Goal: Task Accomplishment & Management: Manage account settings

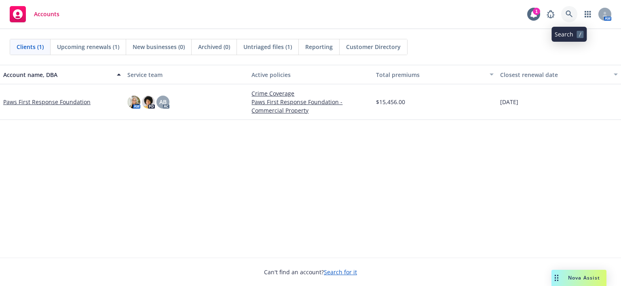
click at [571, 13] on icon at bounding box center [569, 14] width 7 height 7
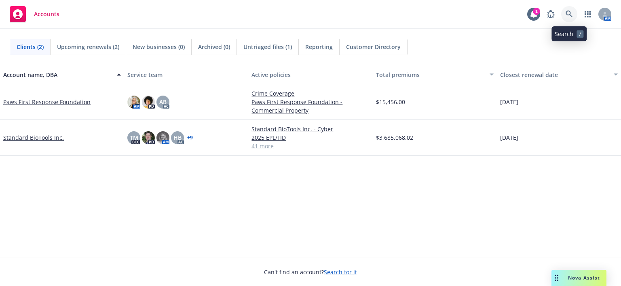
click at [574, 15] on link at bounding box center [569, 14] width 16 height 16
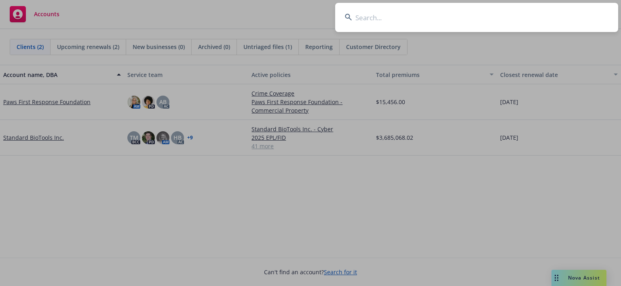
click at [375, 22] on input at bounding box center [476, 17] width 283 height 29
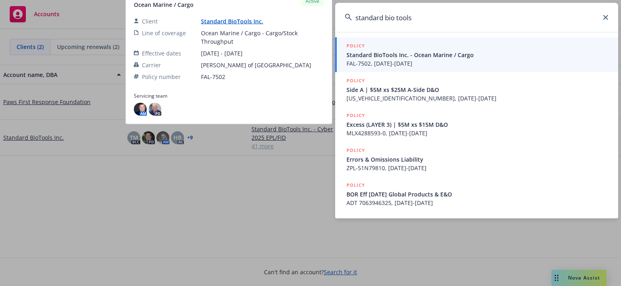
type input "standard bio tools"
click at [407, 58] on span "Standard BioTools Inc. - Ocean Marine / Cargo" at bounding box center [478, 55] width 262 height 8
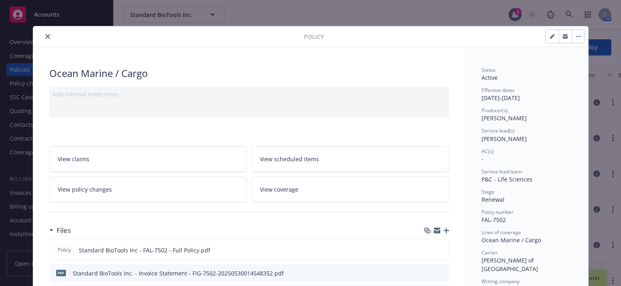
click at [45, 35] on icon "close" at bounding box center [47, 36] width 5 height 5
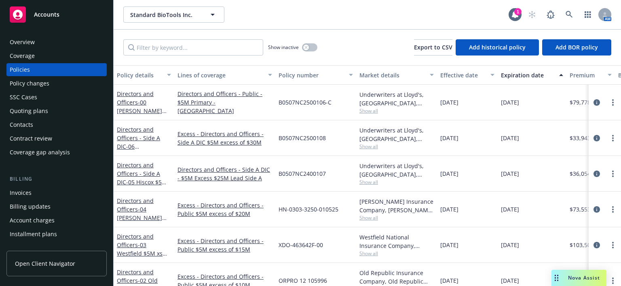
click at [38, 40] on div "Overview" at bounding box center [57, 42] width 94 height 13
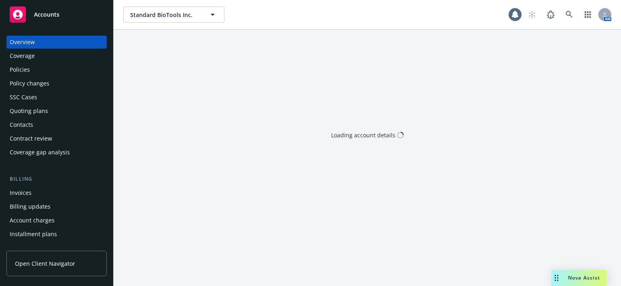
click at [36, 55] on div "Coverage" at bounding box center [57, 55] width 94 height 13
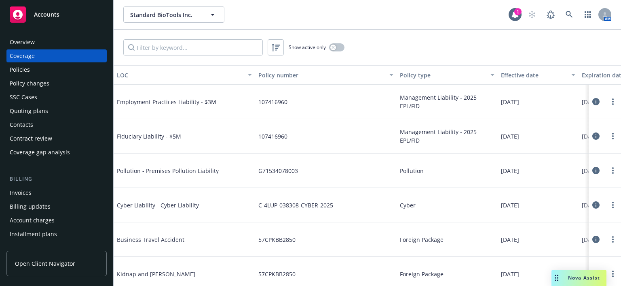
click at [42, 40] on div "Overview" at bounding box center [57, 42] width 94 height 13
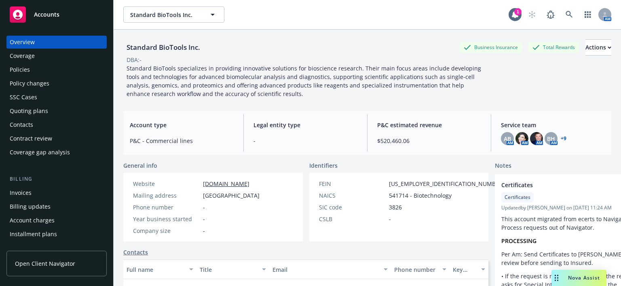
click at [47, 81] on div "Policy changes" at bounding box center [30, 83] width 40 height 13
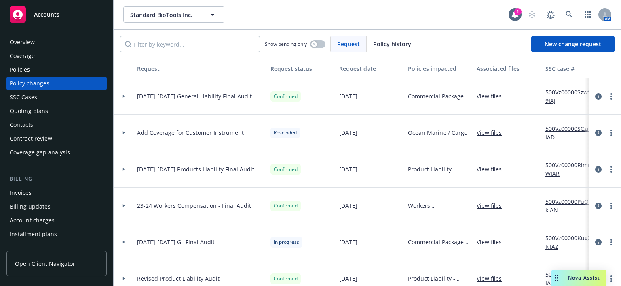
click at [49, 68] on div "Policies" at bounding box center [57, 69] width 94 height 13
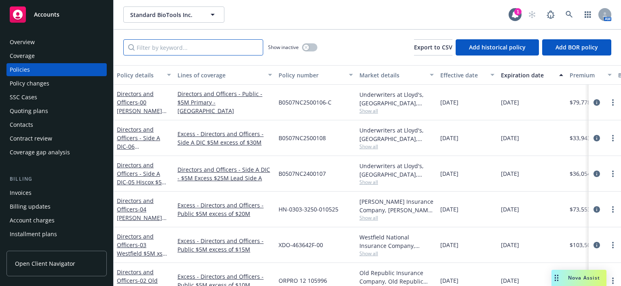
click at [155, 50] on input "Filter by keyword..." at bounding box center [193, 47] width 140 height 16
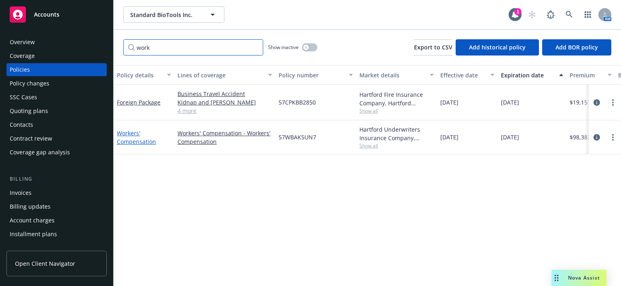
type input "work"
click at [128, 136] on link "Workers' Compensation" at bounding box center [136, 137] width 39 height 16
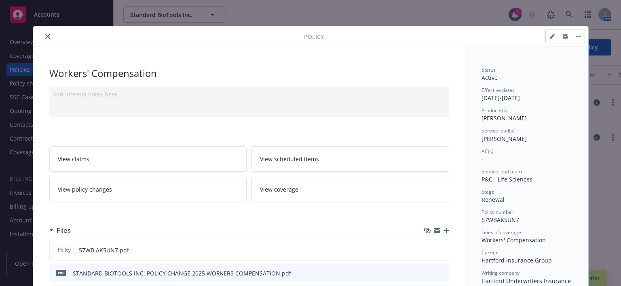
click at [96, 192] on span "View policy changes" at bounding box center [85, 189] width 54 height 8
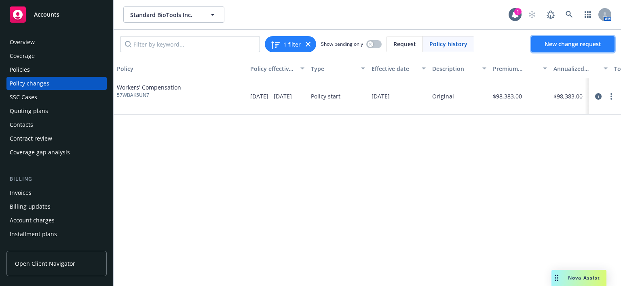
click at [563, 46] on span "New change request" at bounding box center [573, 44] width 57 height 8
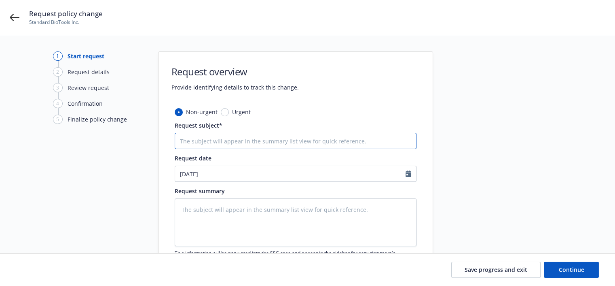
click at [197, 141] on input "Request subject*" at bounding box center [296, 141] width 242 height 16
click at [203, 145] on input "Request subject*" at bounding box center [296, 141] width 242 height 16
type textarea "x"
type input "2"
type textarea "x"
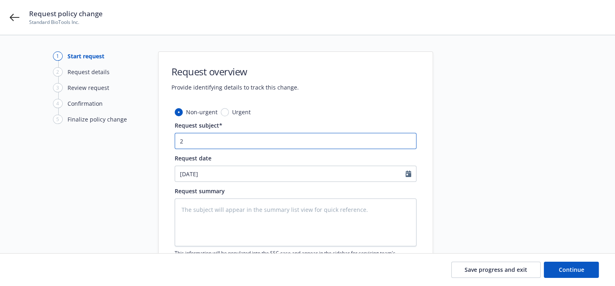
type input "25"
type textarea "x"
type input "25-"
type textarea "x"
type input "25-2"
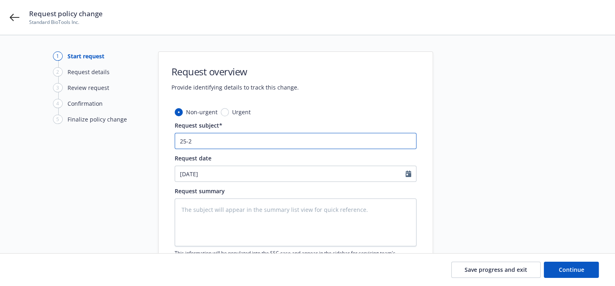
type textarea "x"
type input "25-26"
type textarea "x"
type input "25-26"
type textarea "x"
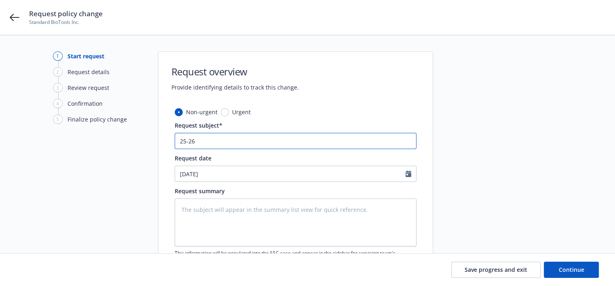
type input "25-26 S"
type textarea "x"
type input "25-26 St"
type textarea "x"
type input "25-26 Sta"
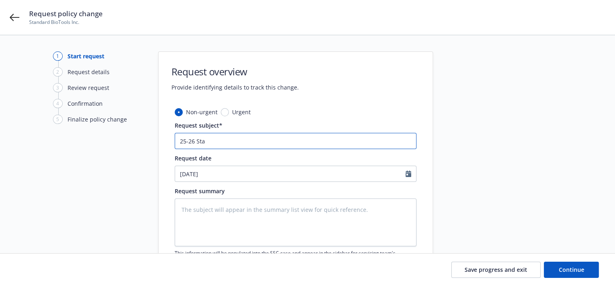
type textarea "x"
type input "25-26 Stan"
type textarea "x"
type input "25-26 Stand"
type textarea "x"
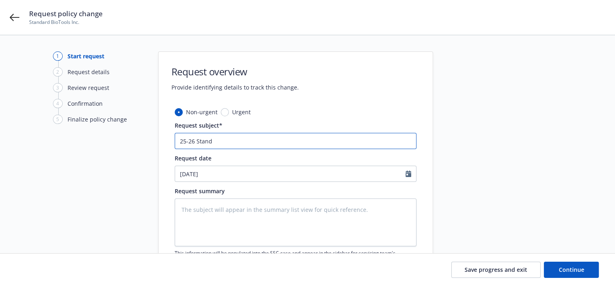
type input "25-26 Standa"
type textarea "x"
type input "25-26 Standar"
type textarea "x"
type input "25-26 Standare"
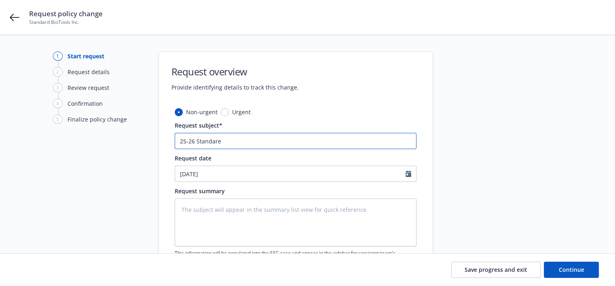
type textarea "x"
type input "25-26 Standared"
type textarea "x"
type input "25-26 Standared"
type textarea "x"
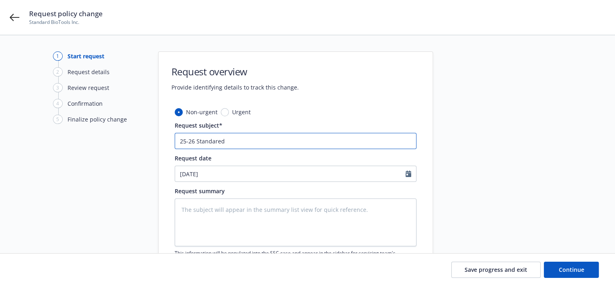
type input "25-26 Standared V"
type textarea "x"
type input "25-26 Standared Vi"
type textarea "x"
type input "25-26 Standared Vio"
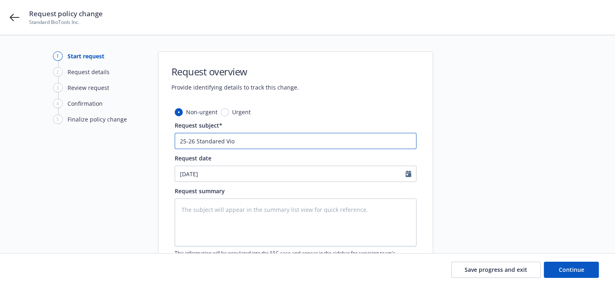
type textarea "x"
type input "25-26 Standared Vio"
type textarea "x"
type input "25-26 Standared Vio T"
type textarea "x"
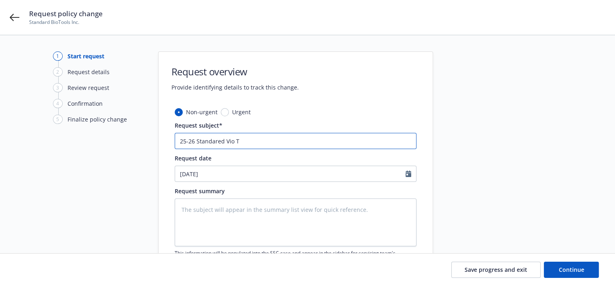
type input "25-26 Standared Vio To"
type textarea "x"
type input "25-26 Standared Vio Too"
type textarea "x"
type input "25-26 Standared Vio Tool"
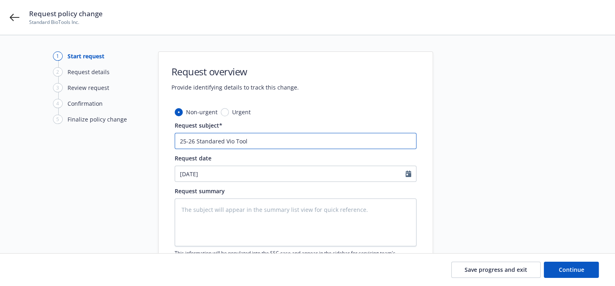
type textarea "x"
type input "25-26 Standared Vio Too"
type textarea "x"
type input "25-26 Standared Vio To"
type textarea "x"
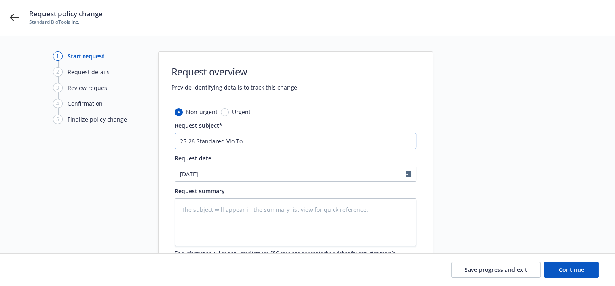
type input "25-26 Standared Vio T"
type textarea "x"
type input "25-26 Standared Vio"
type textarea "x"
type input "25-26 Standared Vio"
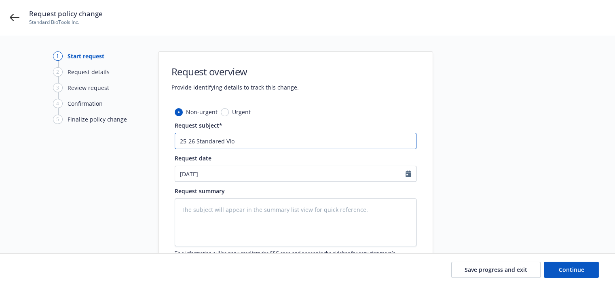
type textarea "x"
type input "25-26 Standared Vi"
type textarea "x"
type input "25-26 Standared V"
type textarea "x"
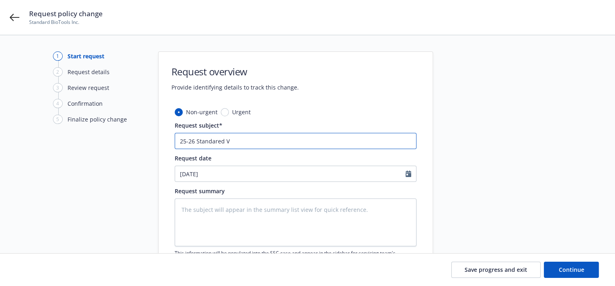
type input "25-26 Standared"
type textarea "x"
type input "25-26 Standared"
type textarea "x"
type input "25-26 Standare"
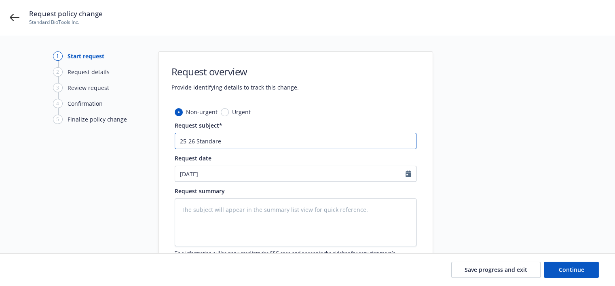
type textarea "x"
type input "25-26 Standar"
type textarea "x"
type input "25-26 Standa"
type textarea "x"
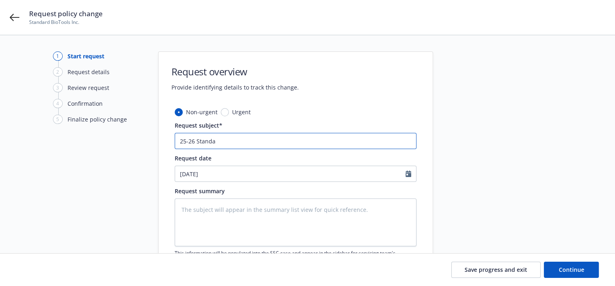
type input "25-26 Standar"
type textarea "x"
type input "25-26 Standard"
type textarea "x"
type input "25-26 Standard"
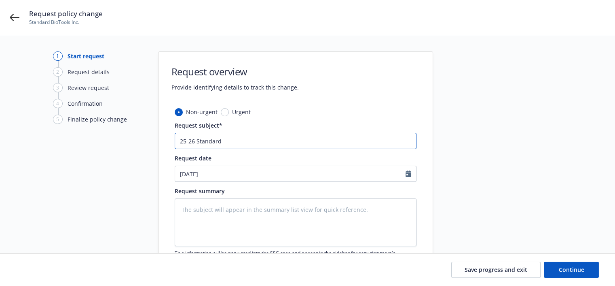
type textarea "x"
type input "25-26 Standard B"
type textarea "x"
type input "25-26 Standard Bi"
type textarea "x"
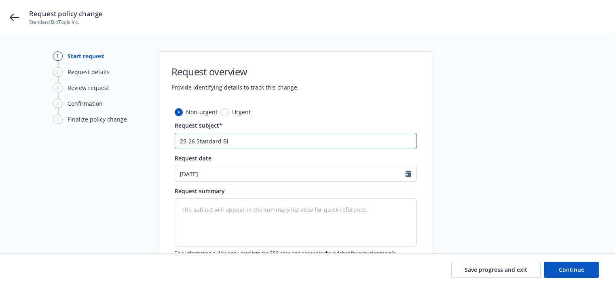
type input "25-26 Standard Bio"
type textarea "x"
type input "25-26 Standard Bio"
type textarea "x"
type input "25-26 Standard Bio T"
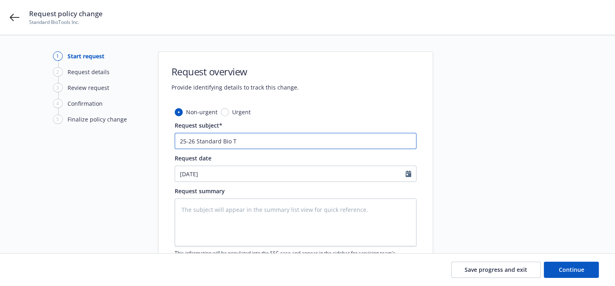
type textarea "x"
type input "25-26 Standard Bio To"
type textarea "x"
type input "25-26 Standard Bio Too"
type textarea "x"
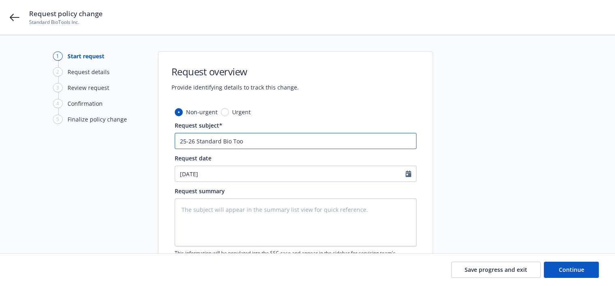
type input "25-26 Standard Bio Tool"
type textarea "x"
type input "25-26 Standard Bio Tools"
type textarea "x"
type input "25-26 Standard Bio Tools"
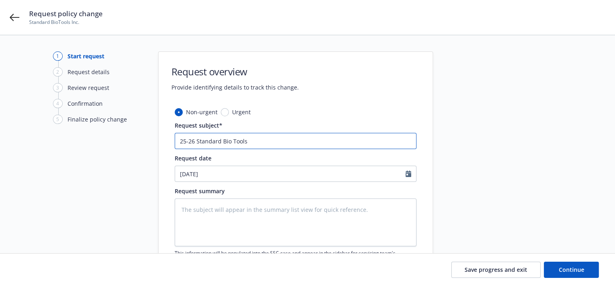
type textarea "x"
type input "25-26 Standard Bio Tools W"
type textarea "x"
type input "25-26 Standard Bio Tools Wo"
type textarea "x"
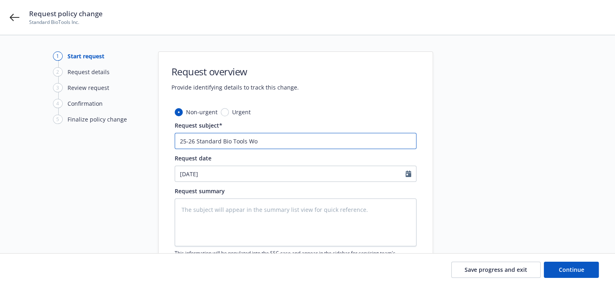
type input "25-26 Standard Bio Tools Wor"
type textarea "x"
type input "25-26 Standard Bio Tools Work"
type textarea "x"
type input "25-26 Standard Bio Tools Workd"
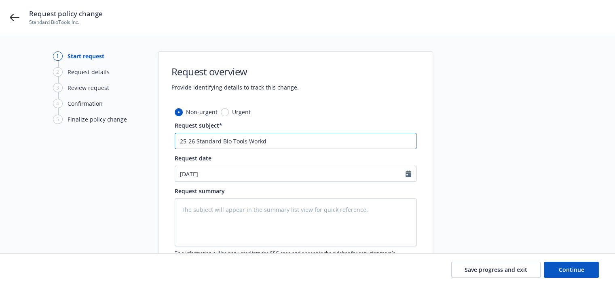
type textarea "x"
type input "25-26 Standard Bio Tools Workde"
type textarea "x"
type input "25-26 Standard Bio Tools Workder"
type textarea "x"
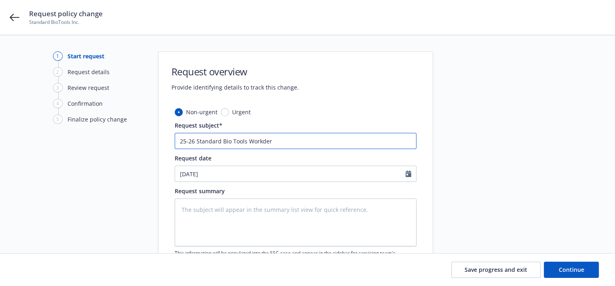
type input "25-26 Standard Bio Tools Workders"
type textarea "x"
type input "25-26 Standard Bio Tools Workders"
type textarea "x"
type input "25-26 Standard Bio Tools Workders C"
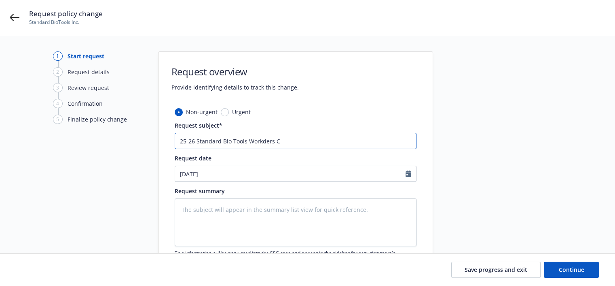
type textarea "x"
type input "25-26 Standard Bio Tools Workders Co"
type textarea "x"
type input "25-26 Standard Bio Tools Workders Com"
type textarea "x"
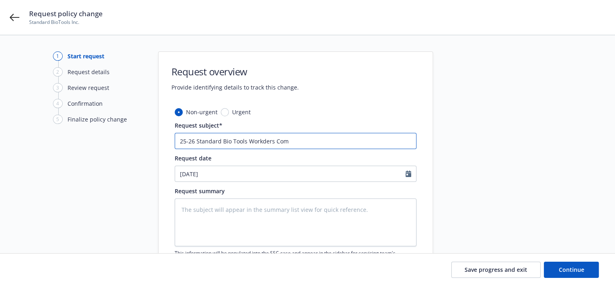
type input "25-26 Standard Bio Tools Workders Comp"
type textarea "x"
type input "25-26 Standard Bio Tools Workders Com"
type textarea "x"
type input "25-26 Standard Bio Tools Workders Co"
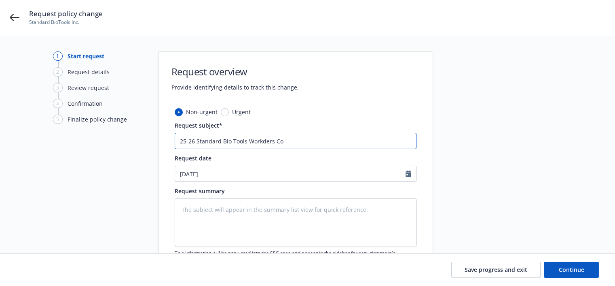
type textarea "x"
type input "25-26 Standard Bio Tools Workders C"
type textarea "x"
type input "25-26 Standard Bio Tools Workders"
type textarea "x"
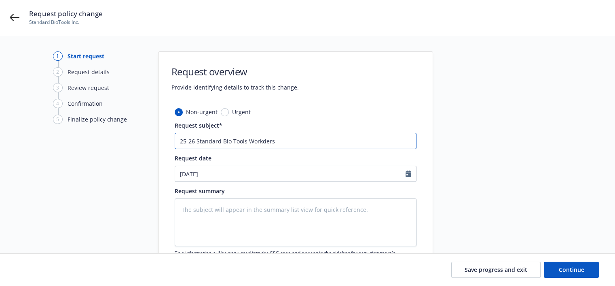
type input "25-26 Standard Bio Tools Workders"
type textarea "x"
type input "25-26 Standard Bio Tools Workder"
type textarea "x"
type input "25-26 Standard Bio Tools Workde"
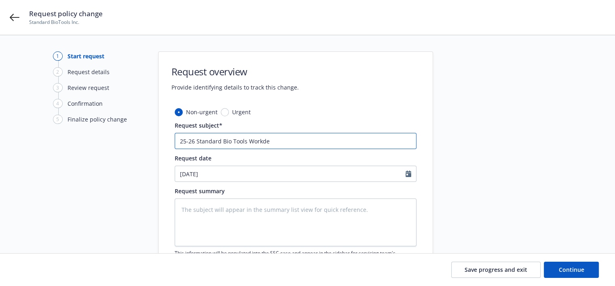
type textarea "x"
type input "25-26 Standard Bio Tools Workd"
type textarea "x"
type input "25-26 Standard Bio Tools Work"
type textarea "x"
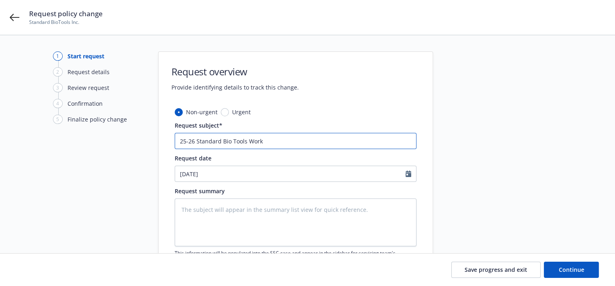
type input "25-26 Standard Bio Tools Worke"
type textarea "x"
type input "25-26 Standard Bio Tools Worker"
type textarea "x"
type input "25-26 Standard Bio Tools Workers"
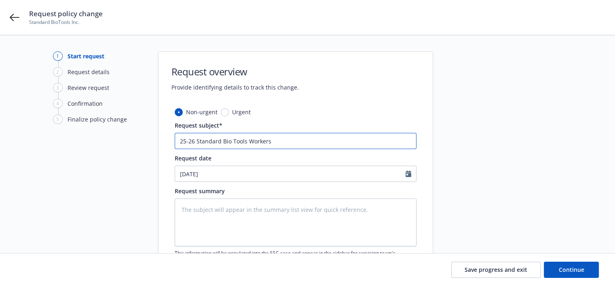
type textarea "x"
type input "25-26 Standard Bio Tools Workers"
type textarea "x"
type input "25-26 Standard Bio Tools Workers C"
type textarea "x"
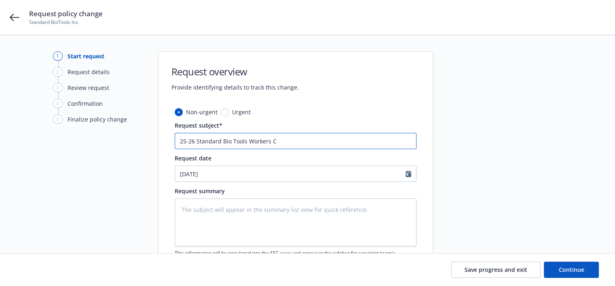
type input "25-26 Standard Bio Tools Workers Co"
type textarea "x"
type input "25-26 Standard Bio Tools Workers Com"
type textarea "x"
type input "25-26 Standard Bio Tools Workers Comp"
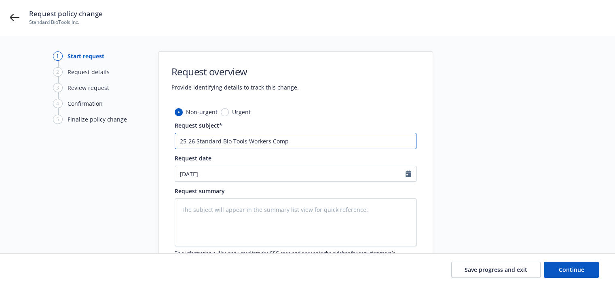
click at [246, 139] on input "25-26 Standard Bio Tools Workers Comp" at bounding box center [296, 141] width 242 height 16
type textarea "x"
type input "25-26 Standard Bio Tools Workers Comp"
type textarea "x"
type input "25-26 Standard Bio Tools - Workers Comp"
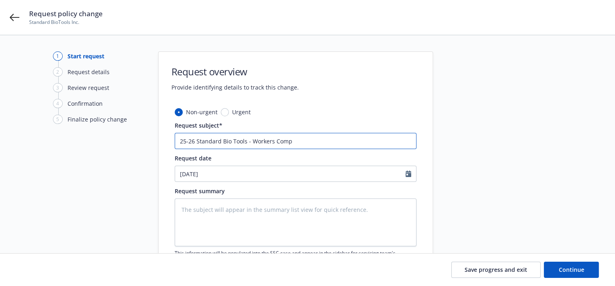
click at [294, 138] on input "25-26 Standard Bio Tools - Workers Comp" at bounding box center [296, 141] width 242 height 16
click at [195, 141] on input "25-26 Standard Bio Tools - Workers Comp" at bounding box center [296, 141] width 242 height 16
type textarea "x"
type input "25-26 -Standard Bio Tools - Workers Comp"
click at [290, 139] on input "25-26 -Standard Bio Tools - Workers Comp" at bounding box center [296, 141] width 242 height 16
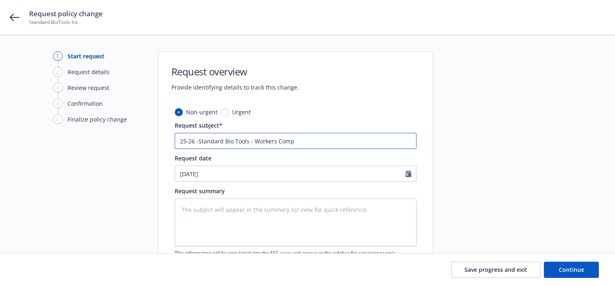
type textarea "x"
type input "25-26 -Standard Bio Tools - Workers Comp"
type textarea "x"
type input "25-26 -Standard Bio Tools - Workers Comp -"
type textarea "x"
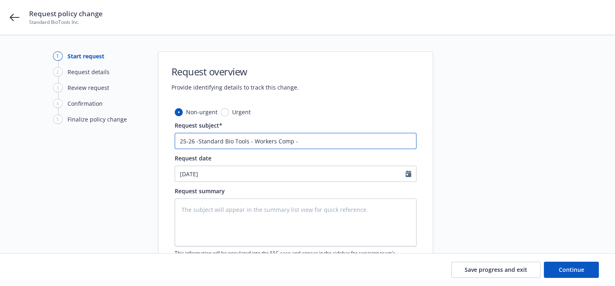
type input "25-26 -Standard Bio Tools - Workers Comp -"
type textarea "x"
type input "25-26 -Standard Bio Tools - Workers Comp - E"
type textarea "x"
type input "25-26 -Standard Bio Tools - Workers Comp - En"
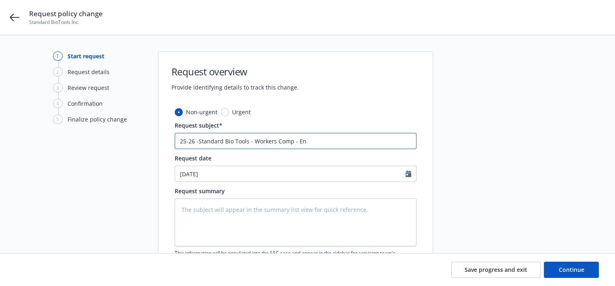
type textarea "x"
type input "25-26 -Standard Bio Tools - Workers Comp - End"
type textarea "x"
type input "25-26 -Standard Bio Tools - Workers Comp - Endo"
type textarea "x"
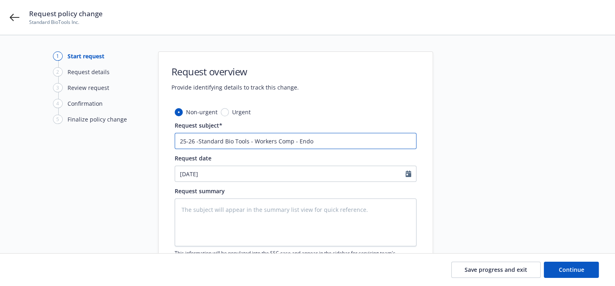
type input "25-26 -Standard Bio Tools - Workers Comp - Endor"
type textarea "x"
type input "25-26 -Standard Bio Tools - Workers Comp - Endors"
type textarea "x"
type input "25-26 -Standard Bio Tools - Workers Comp - Endorse"
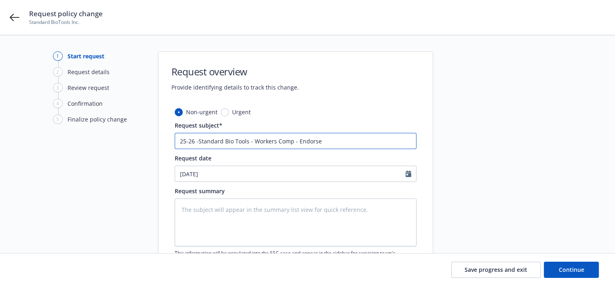
type textarea "x"
type input "25-26 -Standard Bio Tools - Workers Comp - Endorsem"
type textarea "x"
type input "25-26 -Standard Bio Tools - Workers Comp - Endorseme"
type textarea "x"
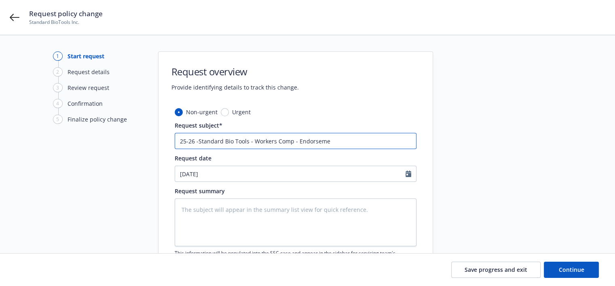
type input "25-26 -Standard Bio Tools - Workers Comp - Endorsemen"
type textarea "x"
type input "25-26 -Standard Bio Tools - Workers Comp - Endorsement"
type textarea "x"
type input "25-26 -Standard Bio Tools - Workers Comp - Endorsemen"
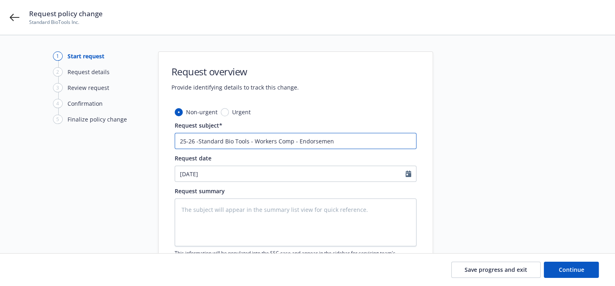
type textarea "x"
type input "25-26 -Standard Bio Tools - Workers Comp - Endorseme"
type textarea "x"
type input "25-26 -Standard Bio Tools - Workers Comp - Endorsem"
drag, startPoint x: 382, startPoint y: 139, endPoint x: 167, endPoint y: 166, distance: 217.3
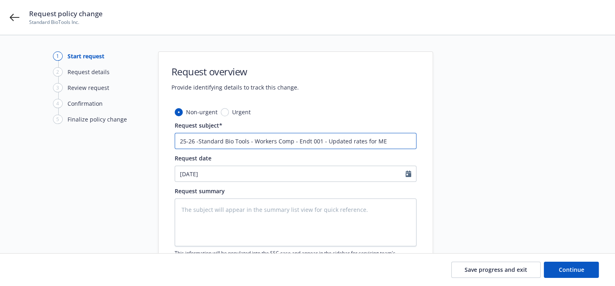
click at [167, 166] on div "Non-urgent Urgent Request subject* 25-26 -Standard Bio Tools - Workers Comp - E…" at bounding box center [296, 205] width 274 height 195
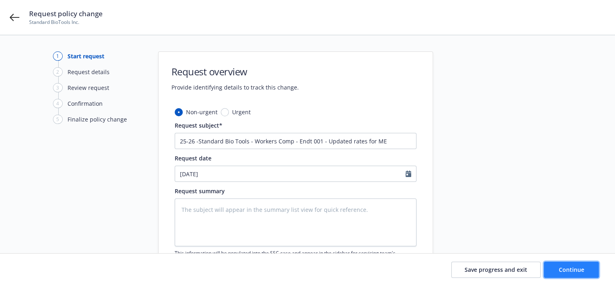
click at [576, 262] on button "Continue" at bounding box center [571, 269] width 55 height 16
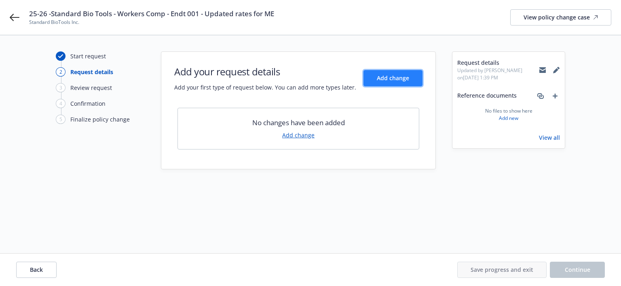
click at [386, 78] on span "Add change" at bounding box center [393, 78] width 32 height 8
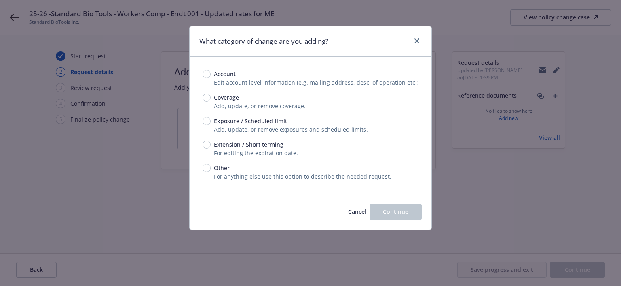
click at [202, 119] on div "Account Edit account level information (e.g. mailing address, desc. of operatio…" at bounding box center [311, 125] width 242 height 137
click at [204, 119] on input "Exposure / Scheduled limit" at bounding box center [207, 121] width 8 height 8
click at [393, 209] on span "Continue" at bounding box center [395, 212] width 25 height 8
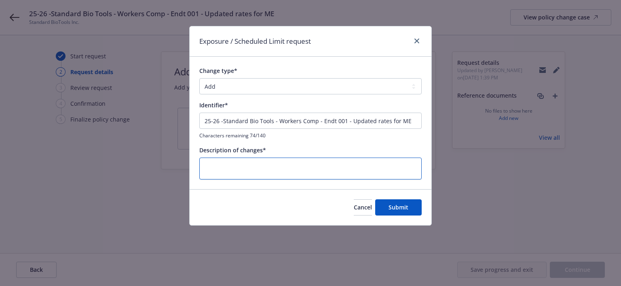
click at [233, 170] on textarea at bounding box center [310, 168] width 222 height 22
paste textarea "25-26 -Standard Bio Tools - Workers Comp - Endt 001 - Updated rates for ME"
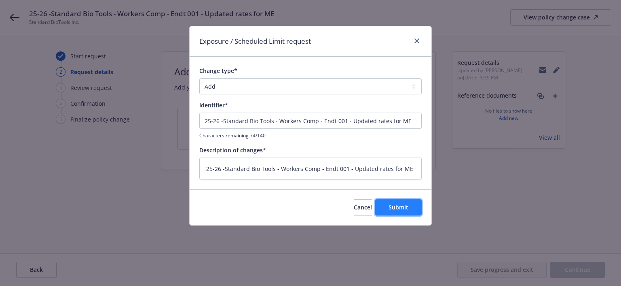
click at [394, 205] on span "Submit" at bounding box center [399, 207] width 20 height 8
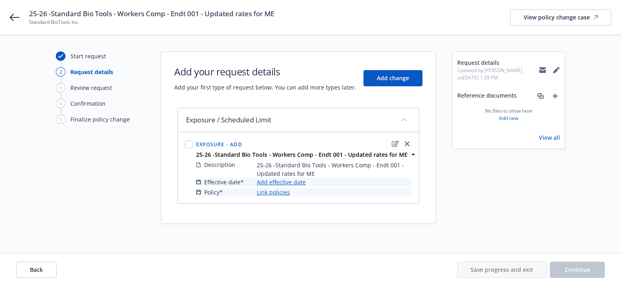
click at [291, 180] on link "Add effective date" at bounding box center [281, 182] width 49 height 8
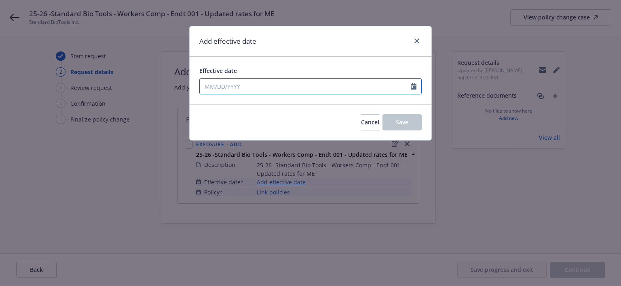
click at [213, 89] on input "Effective date" at bounding box center [305, 85] width 211 height 15
click at [210, 86] on input "Effective date" at bounding box center [305, 85] width 211 height 15
click at [263, 66] on div "Effective date" at bounding box center [310, 70] width 222 height 8
click at [208, 89] on input "Effective date" at bounding box center [305, 85] width 211 height 15
click at [320, 106] on div "Cancel Save" at bounding box center [311, 122] width 242 height 36
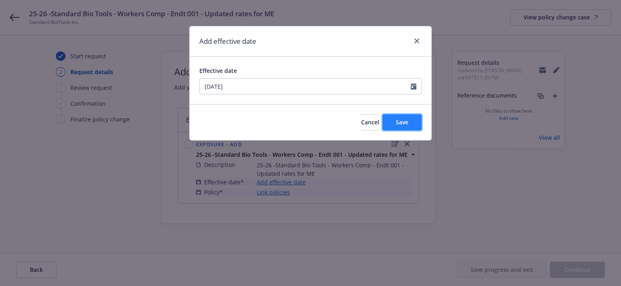
click at [407, 121] on span "Save" at bounding box center [402, 122] width 13 height 8
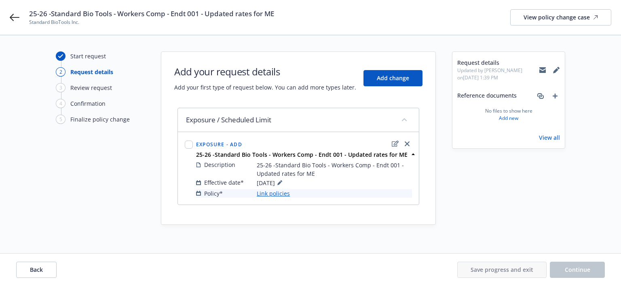
click at [270, 195] on link "Link policies" at bounding box center [273, 193] width 33 height 8
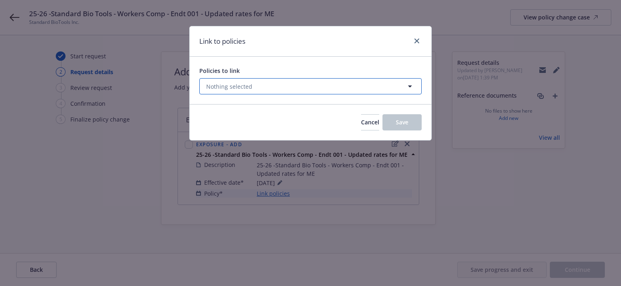
click at [226, 82] on span "Nothing selected" at bounding box center [229, 86] width 46 height 8
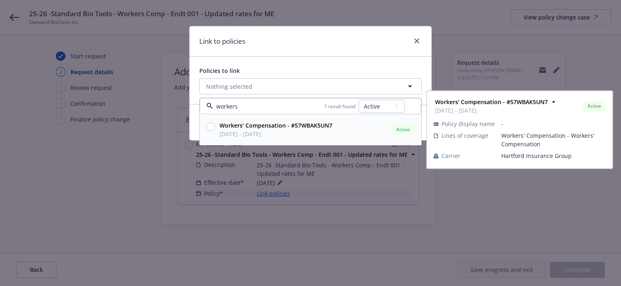
click at [251, 127] on strong "Workers' Compensation - #57WBAK5UN7" at bounding box center [276, 125] width 113 height 8
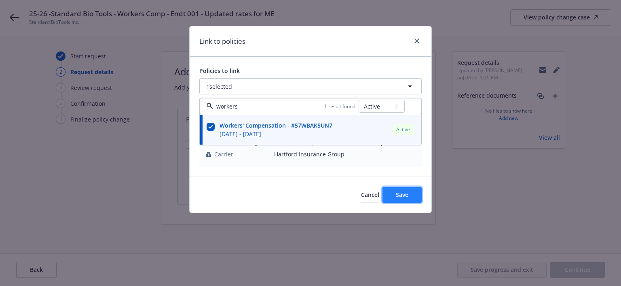
click at [394, 191] on button "Save" at bounding box center [402, 194] width 39 height 16
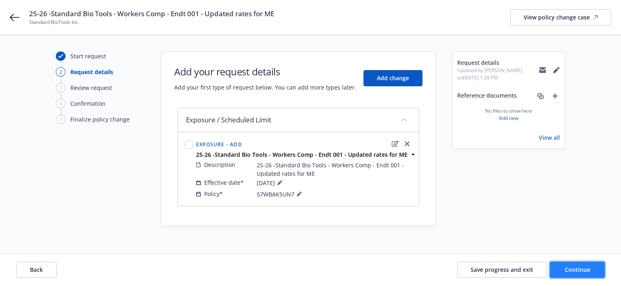
click at [576, 268] on span "Continue" at bounding box center [577, 269] width 25 height 8
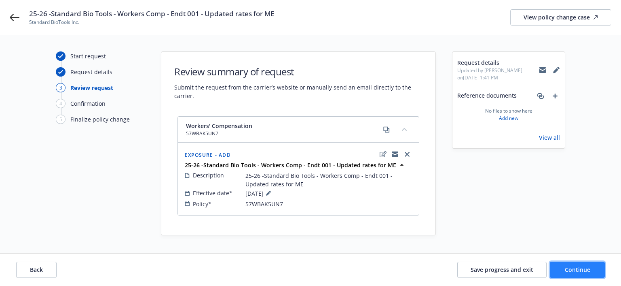
click at [576, 267] on span "Continue" at bounding box center [577, 269] width 25 height 8
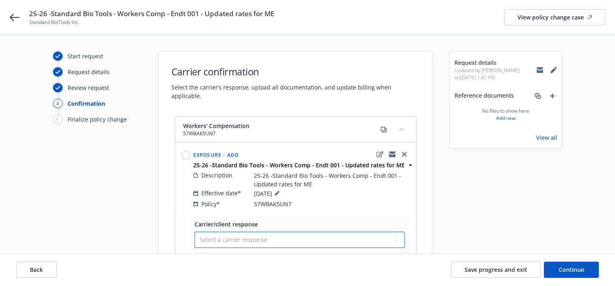
click at [221, 232] on select "Select a carrier response Accepted Accepted with revision No endorsement needed…" at bounding box center [300, 239] width 210 height 16
click at [195, 231] on select "Select a carrier response Accepted Accepted with revision No endorsement needed…" at bounding box center [300, 239] width 210 height 16
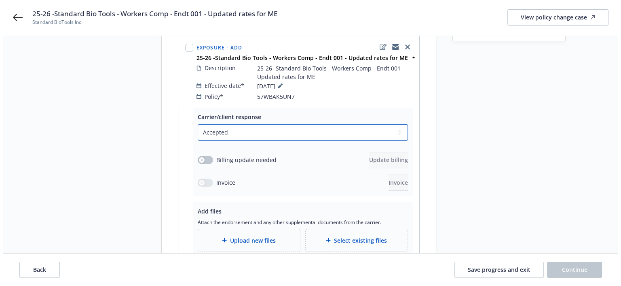
scroll to position [121, 0]
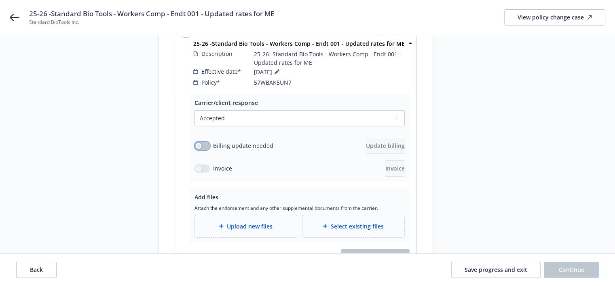
click at [197, 142] on button "button" at bounding box center [202, 146] width 15 height 8
click at [366, 142] on span "Update billing" at bounding box center [385, 146] width 39 height 8
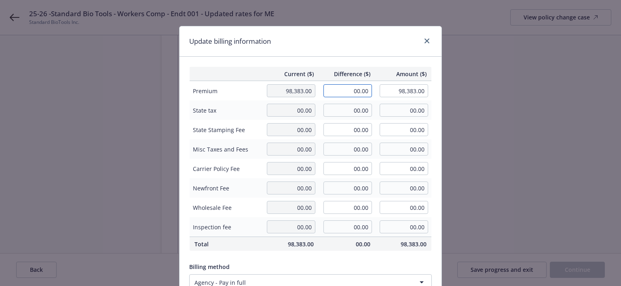
drag, startPoint x: 350, startPoint y: 89, endPoint x: 382, endPoint y: 88, distance: 32.0
click at [382, 88] on tr "Premium 98,383.00 00.00 98,383.00" at bounding box center [311, 91] width 242 height 20
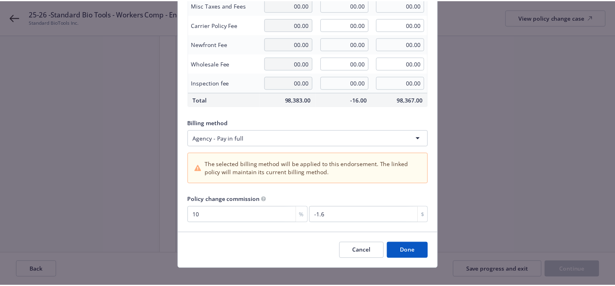
scroll to position [152, 0]
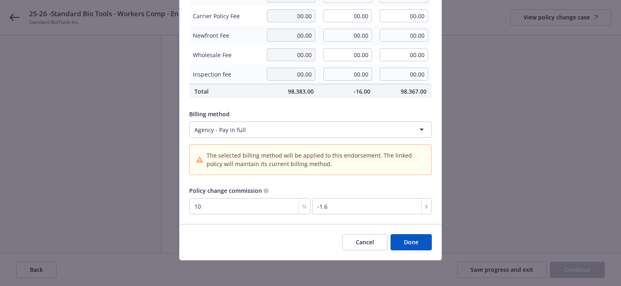
click at [413, 243] on button "Done" at bounding box center [411, 242] width 41 height 16
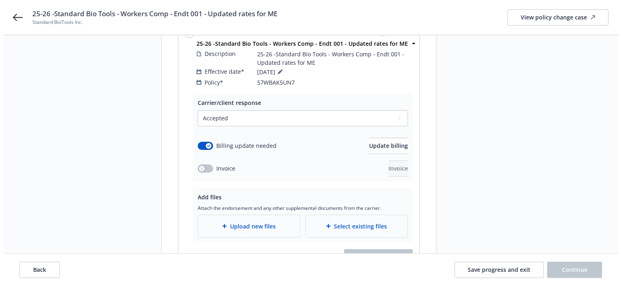
scroll to position [162, 0]
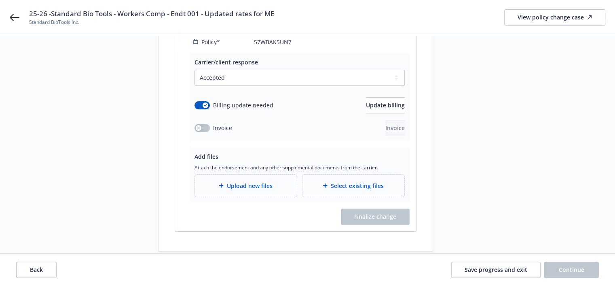
click at [252, 181] on span "Upload new files" at bounding box center [250, 185] width 46 height 8
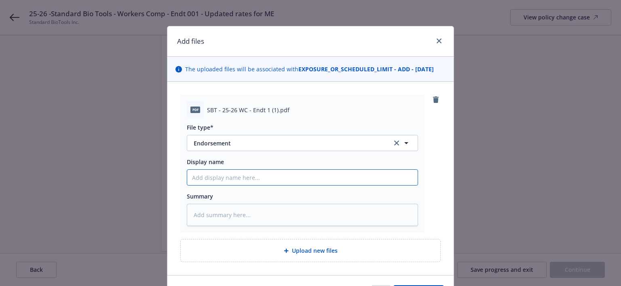
click at [232, 182] on input "Display name" at bounding box center [302, 176] width 231 height 15
paste input "25-26 -Standard Bio Tools - Workers Comp - Endt 001 - Updated rates for ME"
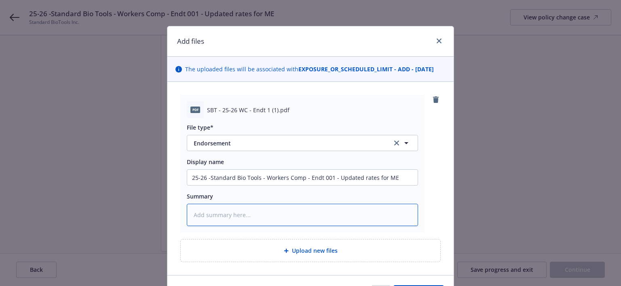
click at [217, 208] on textarea at bounding box center [302, 214] width 231 height 22
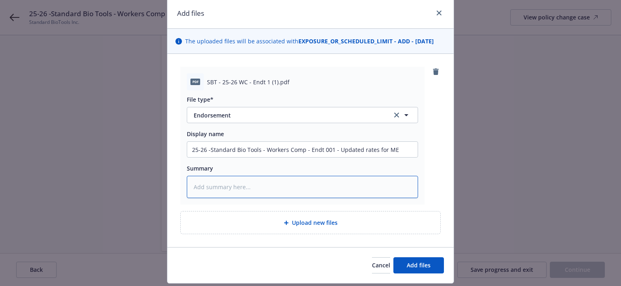
scroll to position [40, 0]
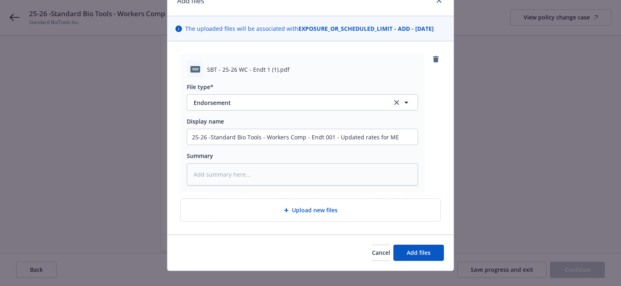
click at [313, 212] on span "Upload new files" at bounding box center [315, 209] width 46 height 8
click at [403, 252] on button "Add files" at bounding box center [419, 252] width 51 height 16
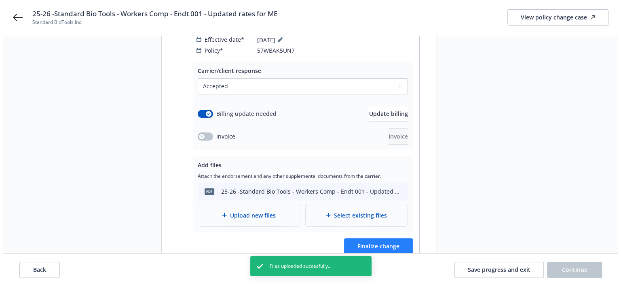
scroll to position [162, 0]
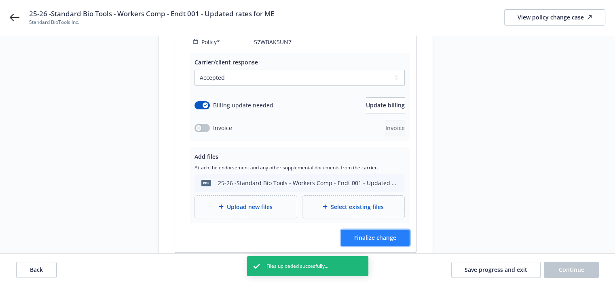
click at [376, 233] on span "Finalize change" at bounding box center [375, 237] width 42 height 8
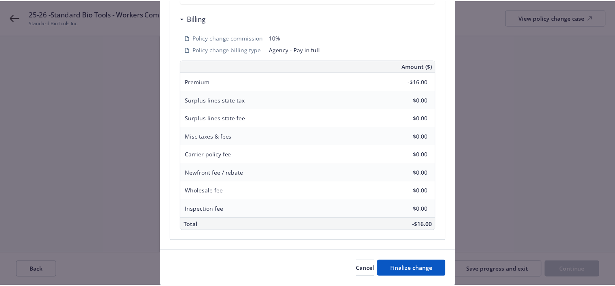
scroll to position [269, 0]
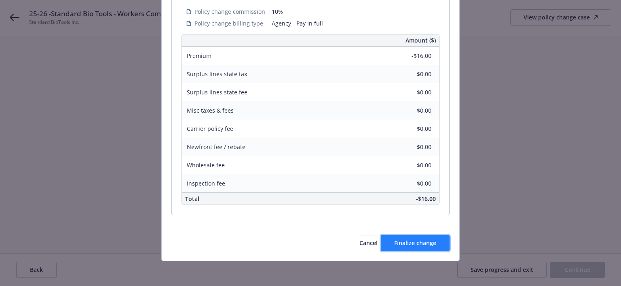
click at [407, 239] on span "Finalize change" at bounding box center [415, 243] width 42 height 8
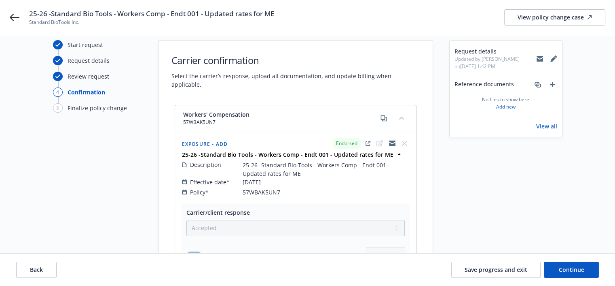
scroll to position [0, 0]
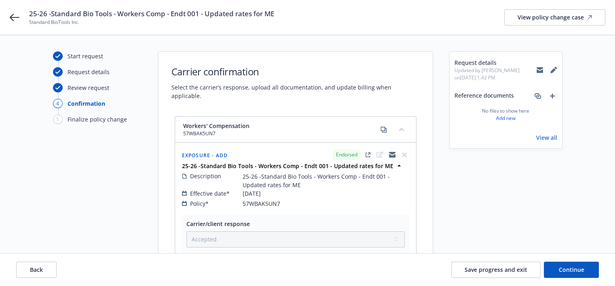
click at [93, 54] on div "Start request" at bounding box center [86, 56] width 36 height 8
click at [506, 268] on span "Save progress and exit" at bounding box center [496, 269] width 63 height 8
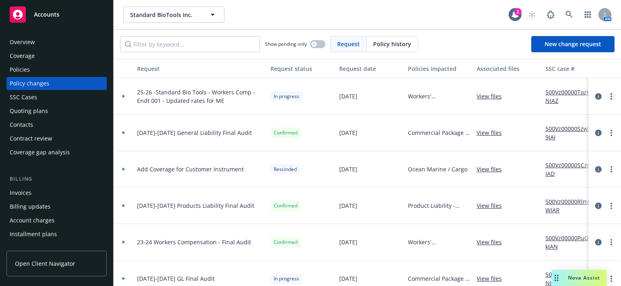
click at [611, 96] on circle "more" at bounding box center [612, 96] width 2 height 2
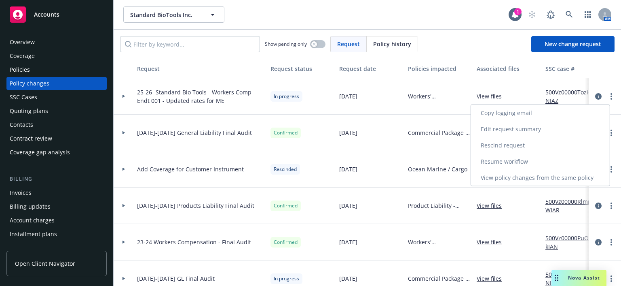
click at [527, 157] on link "Resume workflow" at bounding box center [540, 161] width 139 height 16
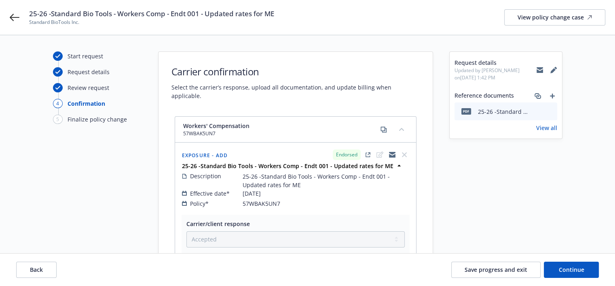
click at [72, 56] on div "Start request" at bounding box center [86, 56] width 36 height 8
drag, startPoint x: 79, startPoint y: 78, endPoint x: 78, endPoint y: 83, distance: 4.5
click at [79, 78] on div "Request details" at bounding box center [97, 75] width 89 height 16
drag, startPoint x: 77, startPoint y: 92, endPoint x: 77, endPoint y: 104, distance: 12.5
click at [77, 92] on div "Review request" at bounding box center [97, 91] width 89 height 16
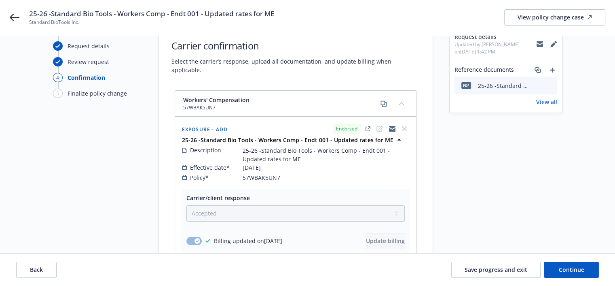
scroll to position [188, 0]
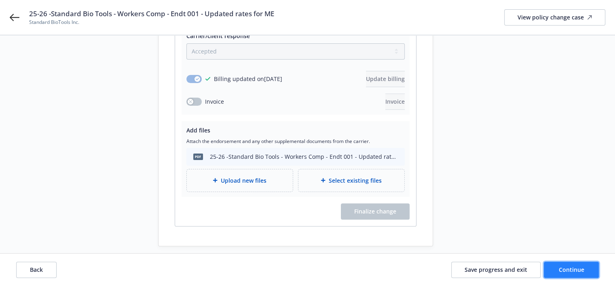
click at [571, 271] on span "Continue" at bounding box center [571, 269] width 25 height 8
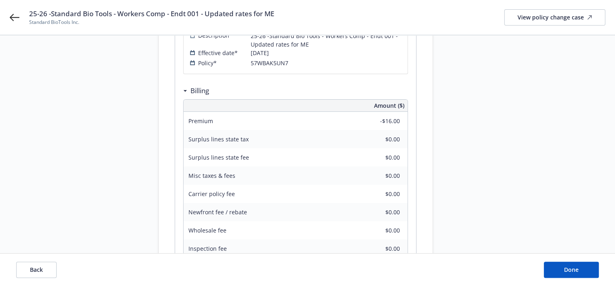
scroll to position [218, 0]
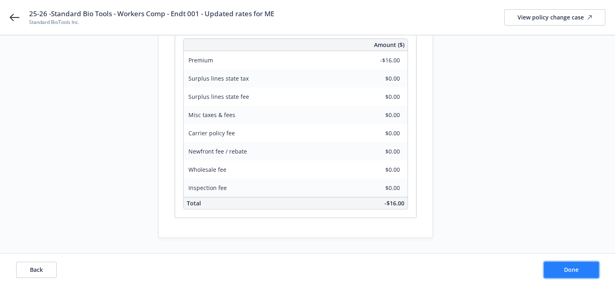
click at [566, 264] on button "Done" at bounding box center [571, 269] width 55 height 16
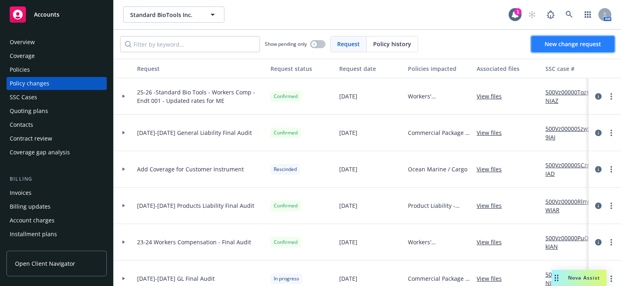
click at [562, 40] on span "New change request" at bounding box center [573, 44] width 57 height 8
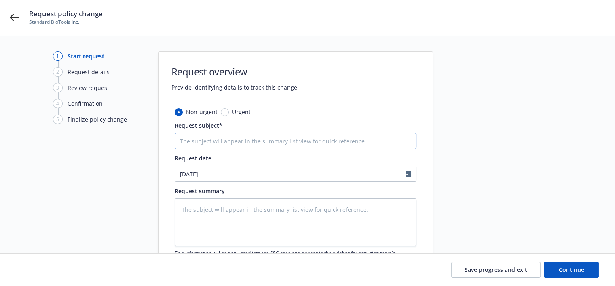
click at [194, 140] on input "Request subject*" at bounding box center [296, 141] width 242 height 16
click at [318, 139] on input "25-26 -Standard Bio Tools - Workers Comp - Endt 001 - Updated rates for ME" at bounding box center [296, 141] width 242 height 16
click at [380, 141] on input "25-26 -Standard Bio Tools - Workers Comp - Endt 001 - Updated rates for ME" at bounding box center [296, 141] width 242 height 16
click at [318, 140] on input "25-26 -Standard Bio Tools - Workers Comp - Endt 001 - Updated rates for CA" at bounding box center [296, 141] width 242 height 16
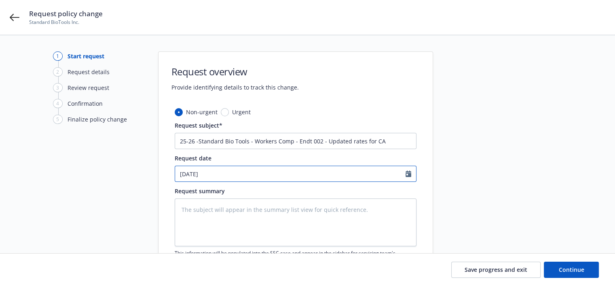
click at [205, 176] on input "10/15/2025" at bounding box center [290, 173] width 231 height 15
click at [311, 192] on div "Request summary" at bounding box center [296, 190] width 242 height 8
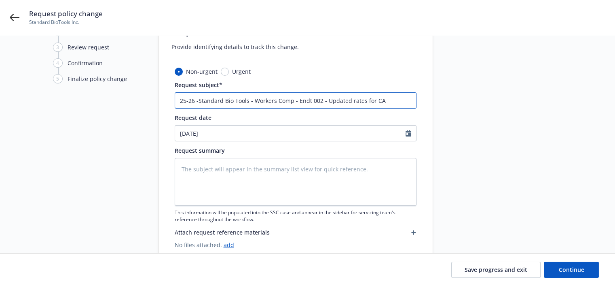
drag, startPoint x: 382, startPoint y: 104, endPoint x: 165, endPoint y: 111, distance: 216.9
click at [165, 111] on div "Non-urgent Urgent Request subject* 25-26 -Standard Bio Tools - Workers Comp - E…" at bounding box center [296, 164] width 274 height 195
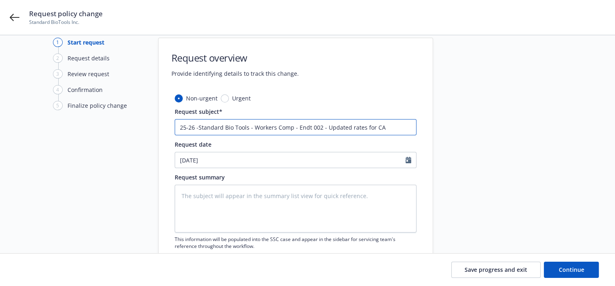
scroll to position [0, 0]
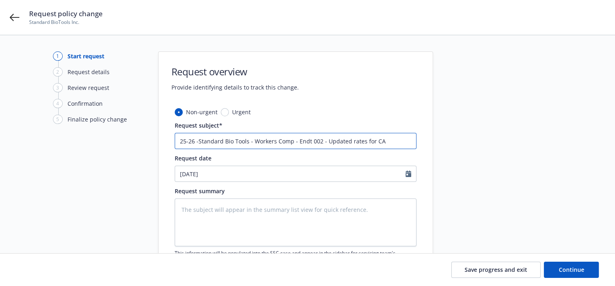
click at [390, 138] on input "25-26 -Standard Bio Tools - Workers Comp - Endt 002 - Updated rates for CA" at bounding box center [296, 141] width 242 height 16
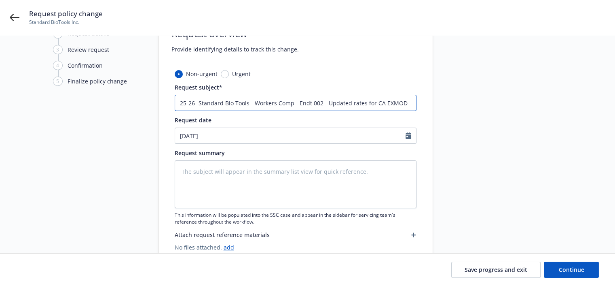
scroll to position [25, 0]
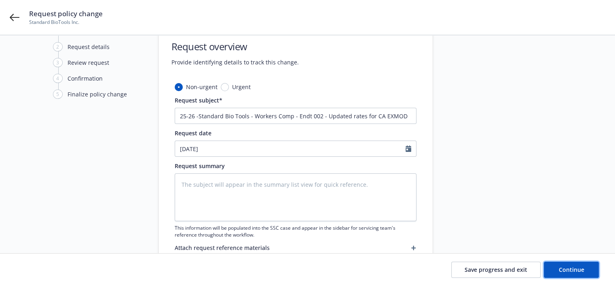
drag, startPoint x: 565, startPoint y: 268, endPoint x: 538, endPoint y: 181, distance: 90.9
click at [538, 181] on div "1 Start request 2 Request details 3 Review request 4 Confirmation 5 Finalize po…" at bounding box center [307, 168] width 615 height 316
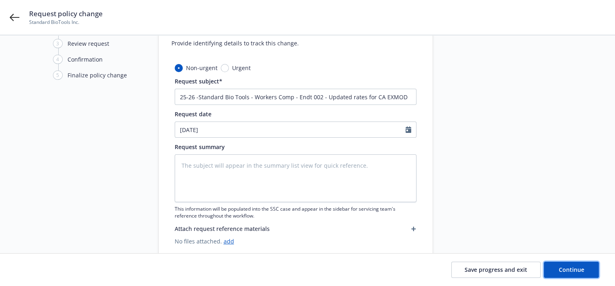
scroll to position [66, 0]
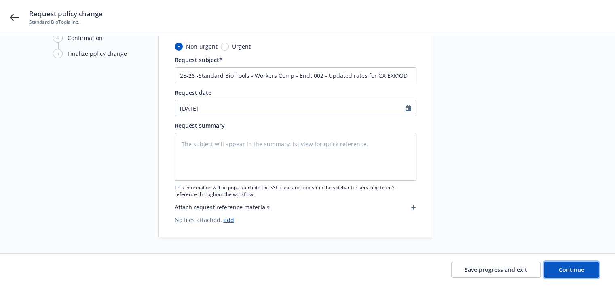
drag, startPoint x: 572, startPoint y: 271, endPoint x: -40, endPoint y: 119, distance: 630.2
click at [0, 119] on html "Request policy change Standard BioTools Inc. 1 Start request 2 Request details …" at bounding box center [307, 77] width 615 height 286
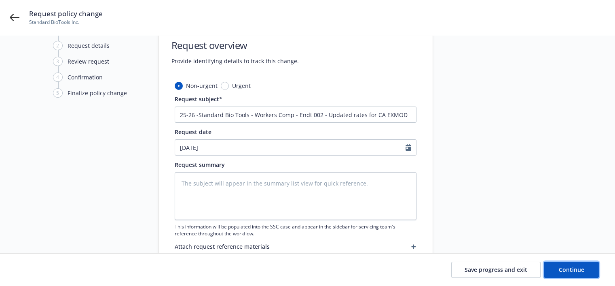
scroll to position [40, 0]
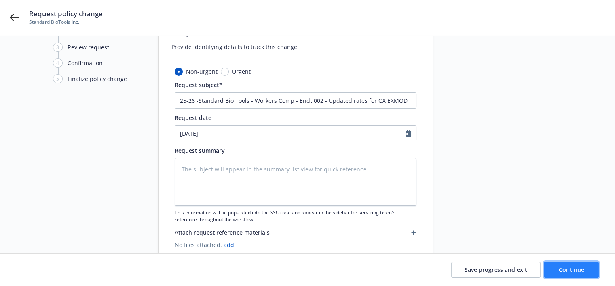
click at [580, 268] on span "Continue" at bounding box center [571, 269] width 25 height 8
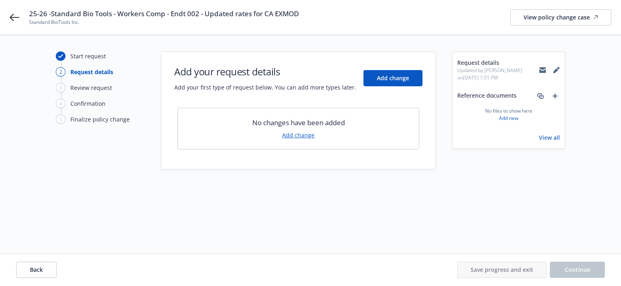
click at [299, 136] on link "Add change" at bounding box center [298, 135] width 32 height 8
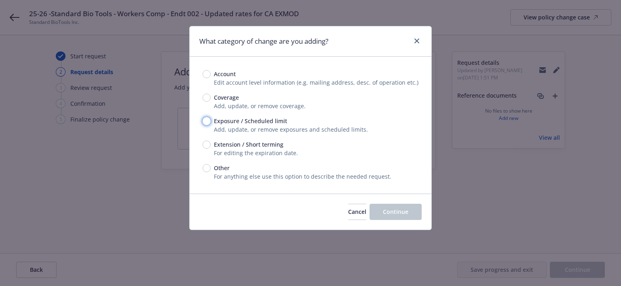
click at [207, 123] on input "Exposure / Scheduled limit" at bounding box center [207, 121] width 8 height 8
click at [400, 219] on button "Continue" at bounding box center [396, 211] width 52 height 16
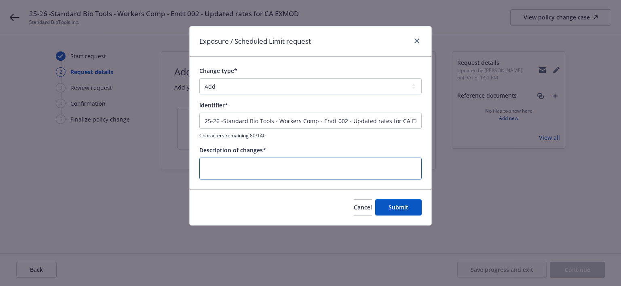
click at [240, 171] on textarea at bounding box center [310, 168] width 222 height 22
paste textarea "25-26 -Standard Bio Tools - Workers Comp - Endt 002 - Updated rates for CA"
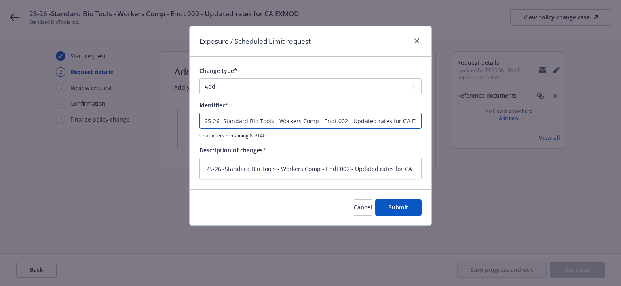
click at [376, 120] on input "25-26 -Standard Bio Tools - Workers Comp - Endt 002 - Updated rates for CA EXMOD" at bounding box center [310, 120] width 222 height 16
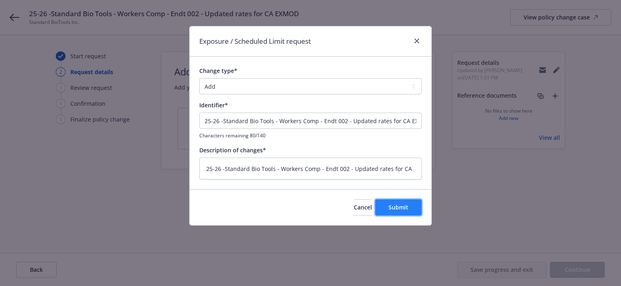
click at [393, 201] on button "Submit" at bounding box center [398, 207] width 47 height 16
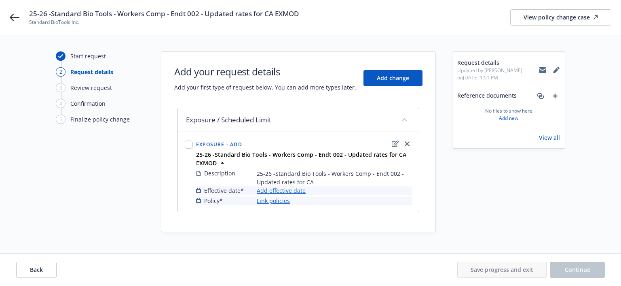
click at [273, 190] on link "Add effective date" at bounding box center [281, 190] width 49 height 8
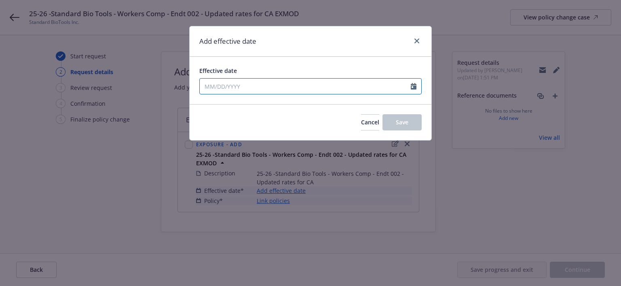
click at [212, 89] on input "Effective date" at bounding box center [305, 85] width 211 height 15
click at [270, 66] on div "Effective date" at bounding box center [310, 70] width 222 height 8
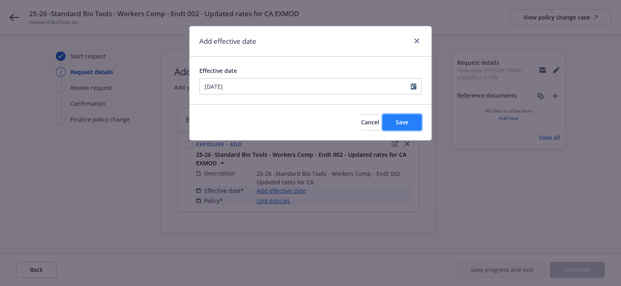
click at [401, 119] on span "Save" at bounding box center [402, 122] width 13 height 8
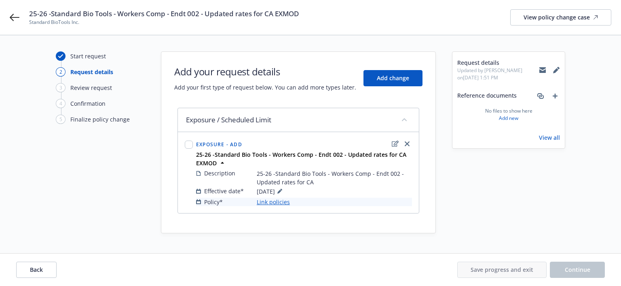
click at [271, 202] on link "Link policies" at bounding box center [273, 201] width 33 height 8
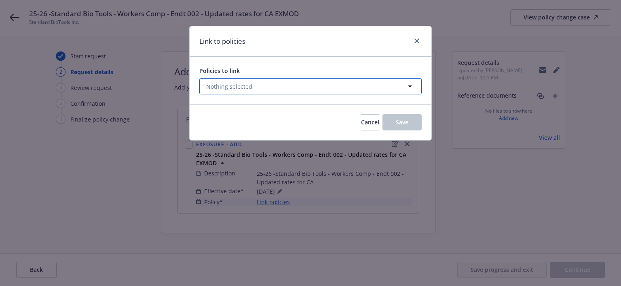
click at [236, 84] on span "Nothing selected" at bounding box center [229, 86] width 46 height 8
click at [222, 87] on span "Nothing selected" at bounding box center [229, 86] width 46 height 8
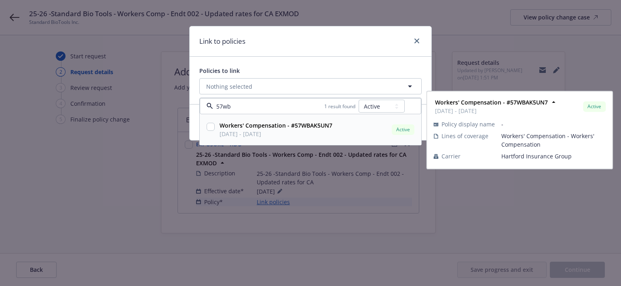
click at [247, 129] on span "06/01/2025 - 06/01/2026" at bounding box center [276, 133] width 113 height 8
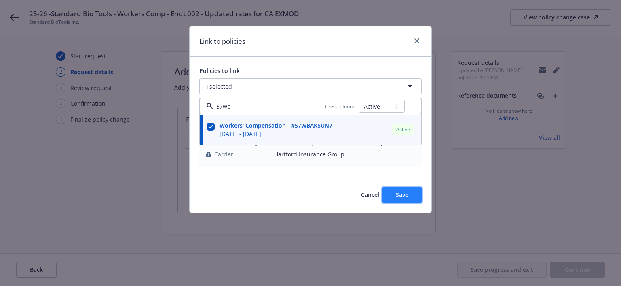
click at [408, 198] on span "Save" at bounding box center [402, 195] width 13 height 8
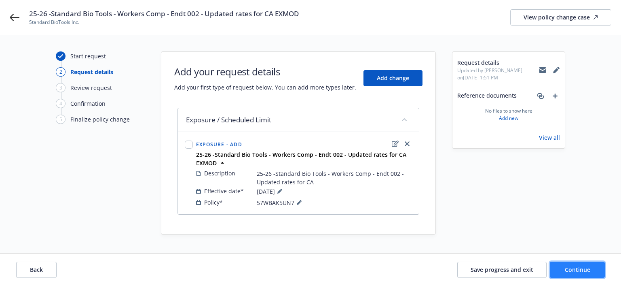
click at [566, 273] on button "Continue" at bounding box center [577, 269] width 55 height 16
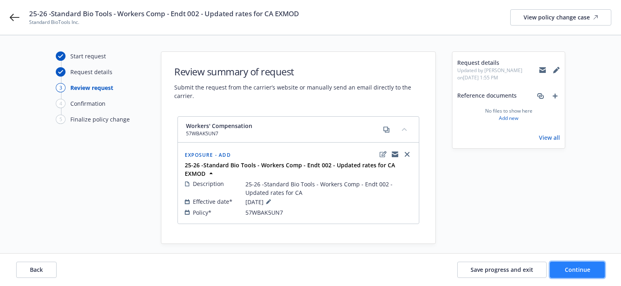
click at [581, 267] on span "Continue" at bounding box center [577, 269] width 25 height 8
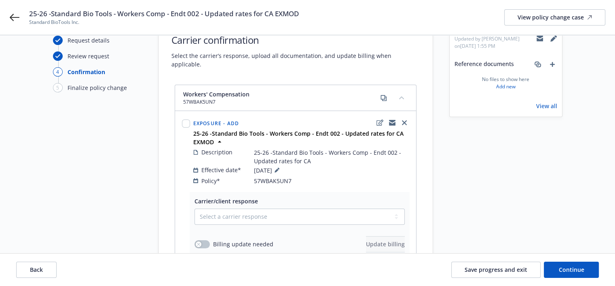
scroll to position [81, 0]
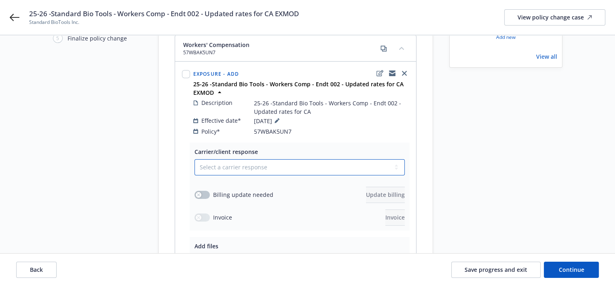
click at [213, 159] on select "Select a carrier response Accepted Accepted with revision No endorsement needed…" at bounding box center [300, 167] width 210 height 16
click at [195, 159] on select "Select a carrier response Accepted Accepted with revision No endorsement needed…" at bounding box center [300, 167] width 210 height 16
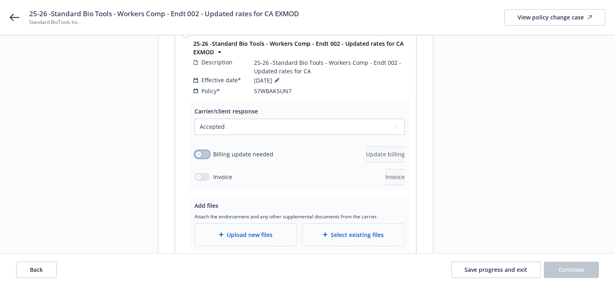
click at [200, 151] on div "button" at bounding box center [199, 154] width 6 height 6
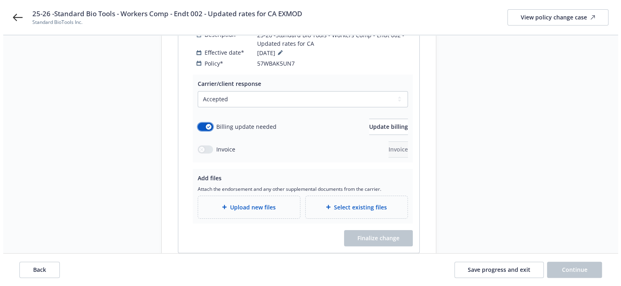
scroll to position [162, 0]
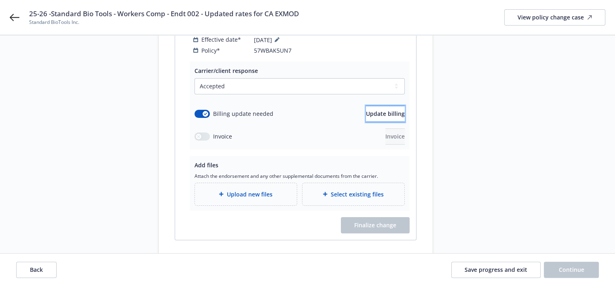
click at [379, 110] on span "Update billing" at bounding box center [385, 114] width 39 height 8
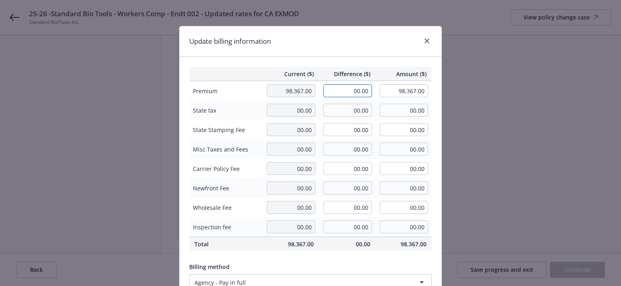
drag, startPoint x: 349, startPoint y: 93, endPoint x: 393, endPoint y: 85, distance: 44.4
click at [379, 91] on tr "Premium 98,367.00 00.00 98,367.00" at bounding box center [311, 91] width 242 height 20
click at [370, 142] on td "00.00" at bounding box center [347, 148] width 57 height 19
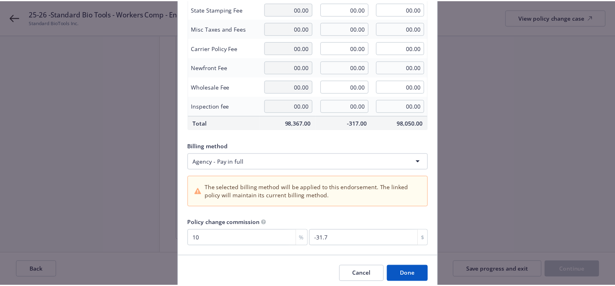
scroll to position [152, 0]
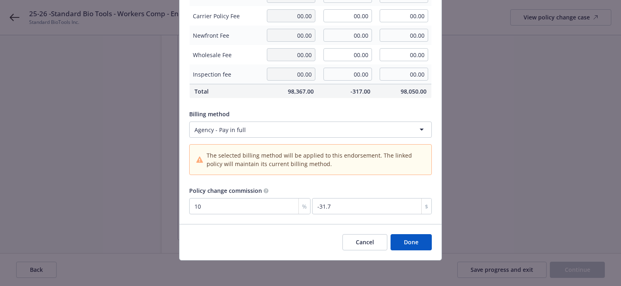
click at [407, 243] on button "Done" at bounding box center [411, 242] width 41 height 16
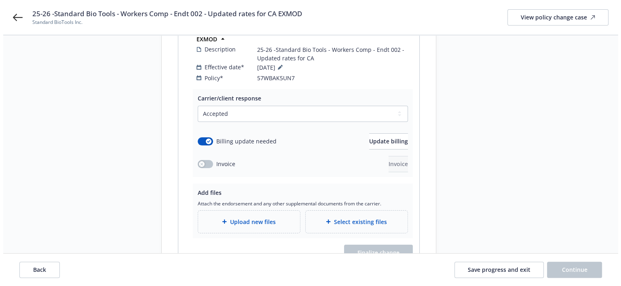
scroll to position [121, 0]
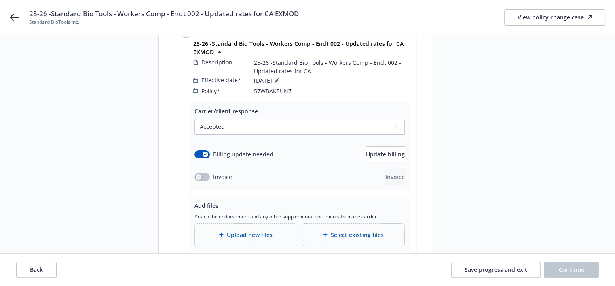
click at [246, 223] on div "Upload new files" at bounding box center [246, 234] width 102 height 22
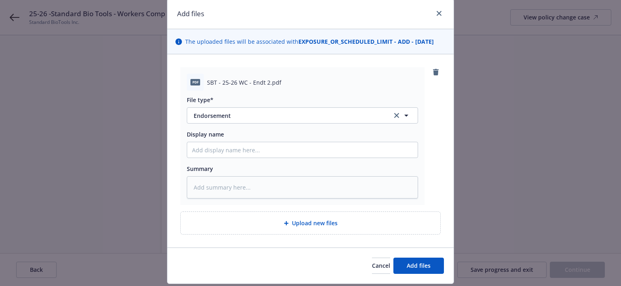
scroll to position [40, 0]
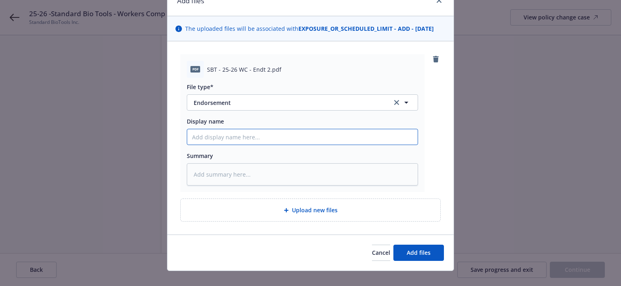
click at [195, 132] on input "Display name" at bounding box center [302, 136] width 231 height 15
paste input "25-26 -Standard Bio Tools - Workers Comp - Endt 002 - Updated rates for CA"
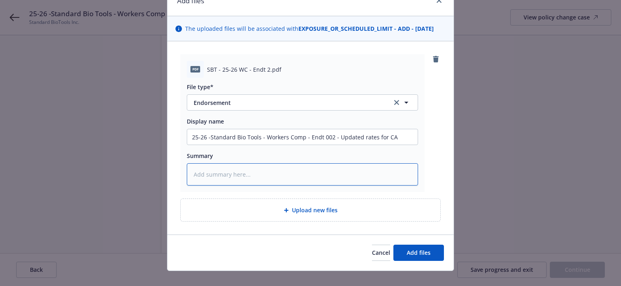
click at [205, 179] on textarea at bounding box center [302, 174] width 231 height 22
paste textarea "25-26 -Standard Bio Tools - Workers Comp - Endt 002 - Updated rates for CA"
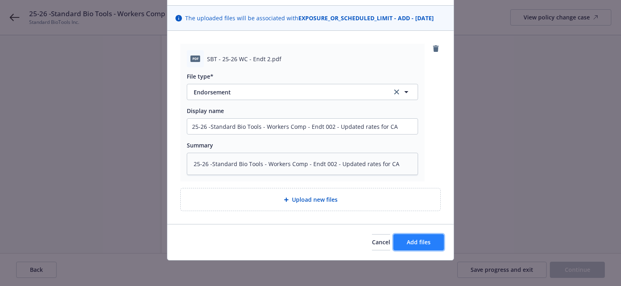
click at [414, 238] on span "Add files" at bounding box center [419, 242] width 24 height 8
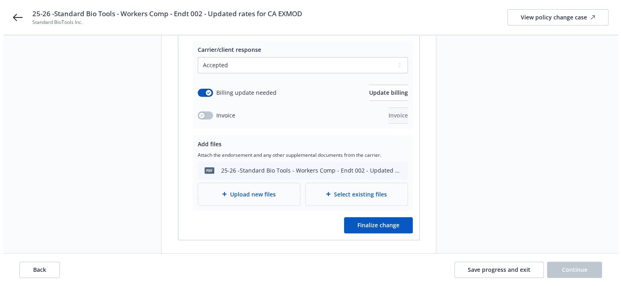
scroll to position [196, 0]
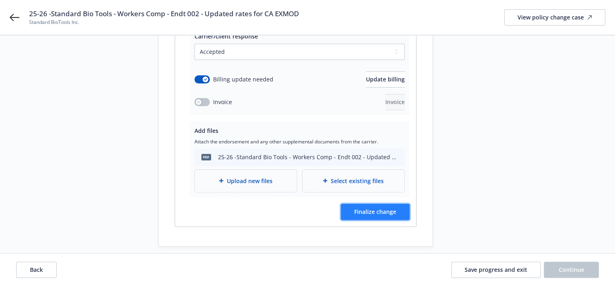
click at [373, 208] on span "Finalize change" at bounding box center [375, 212] width 42 height 8
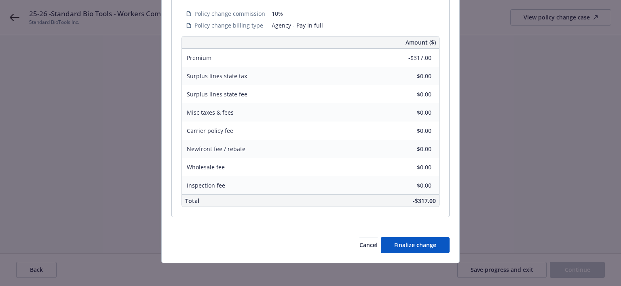
scroll to position [269, 0]
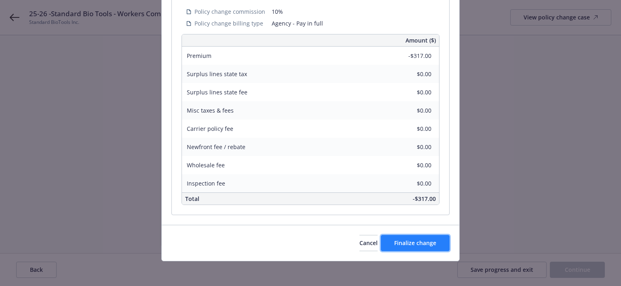
click at [406, 239] on span "Finalize change" at bounding box center [415, 243] width 42 height 8
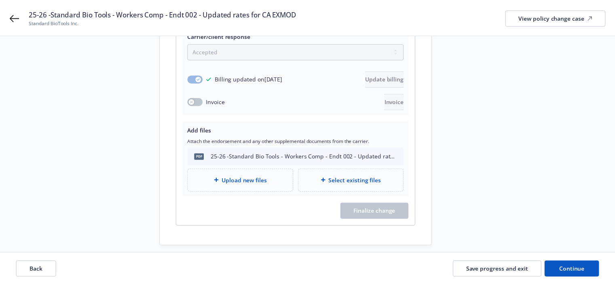
scroll to position [188, 0]
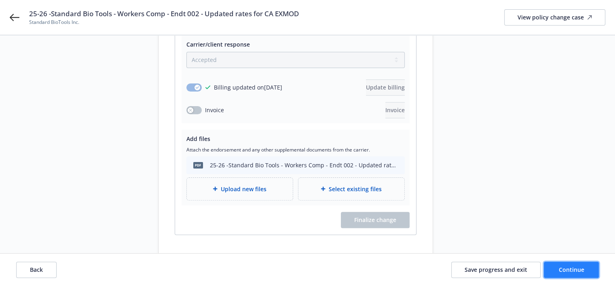
click at [570, 271] on span "Continue" at bounding box center [571, 269] width 25 height 8
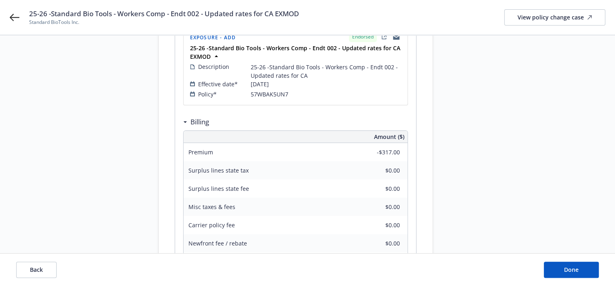
scroll to position [147, 0]
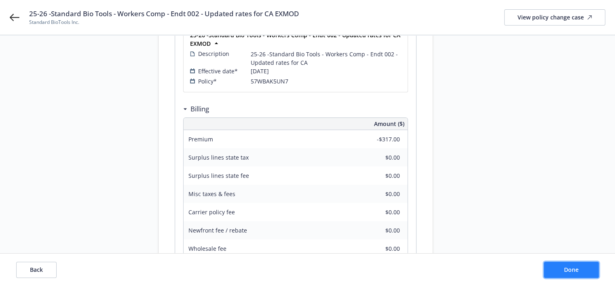
click at [549, 268] on button "Done" at bounding box center [571, 269] width 55 height 16
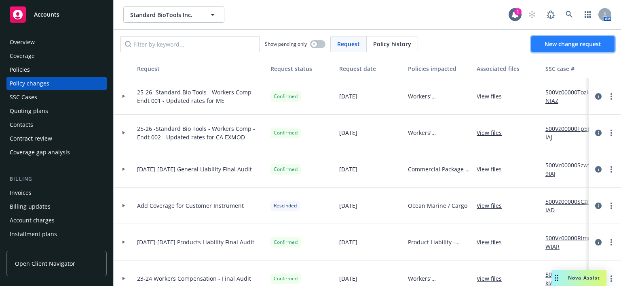
click at [568, 44] on span "New change request" at bounding box center [573, 44] width 57 height 8
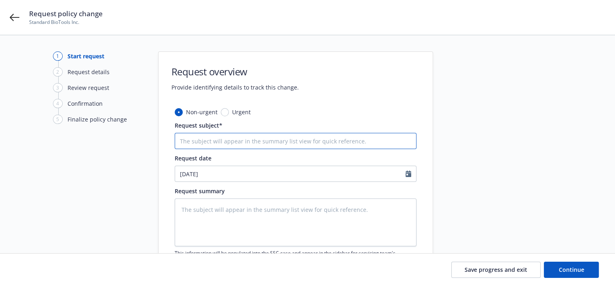
click at [202, 140] on input "Request subject*" at bounding box center [296, 141] width 242 height 16
click at [317, 139] on input "25-26 -Standard Bio Tools - Workers Comp - Endt 001 - Updated rates for ME" at bounding box center [296, 141] width 242 height 16
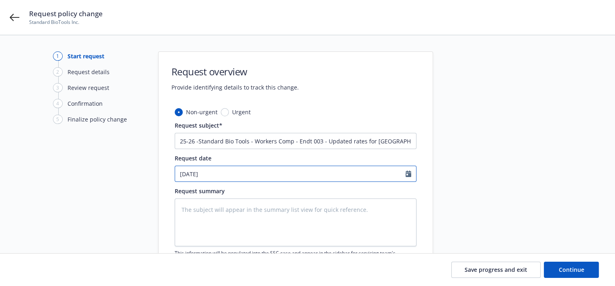
click at [187, 173] on input "10/15/2025" at bounding box center [290, 173] width 231 height 15
click at [171, 189] on div "Non-urgent Urgent Request subject* 25-26 -Standard Bio Tools - Workers Comp - E…" at bounding box center [296, 205] width 274 height 195
click at [407, 174] on icon "Calendar" at bounding box center [409, 173] width 6 height 6
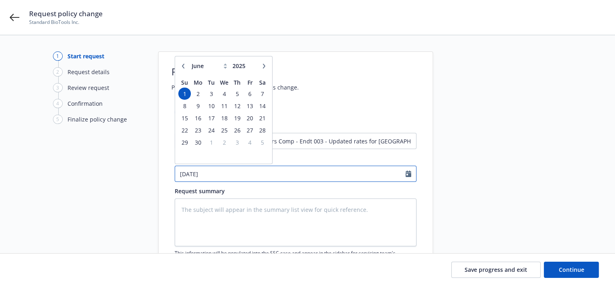
click at [211, 174] on input "06/01/2025" at bounding box center [290, 173] width 231 height 15
drag, startPoint x: 209, startPoint y: 174, endPoint x: 127, endPoint y: 178, distance: 81.4
click at [127, 178] on div "1 Start request 2 Request details 3 Review request 4 Confirmation 5 Finalize po…" at bounding box center [308, 176] width 596 height 251
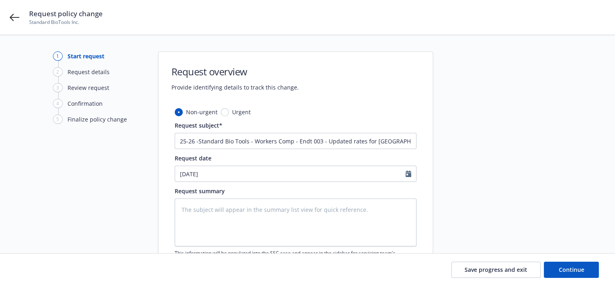
click at [167, 189] on div "Non-urgent Urgent Request subject* 25-26 -Standard Bio Tools - Workers Comp - E…" at bounding box center [296, 205] width 274 height 195
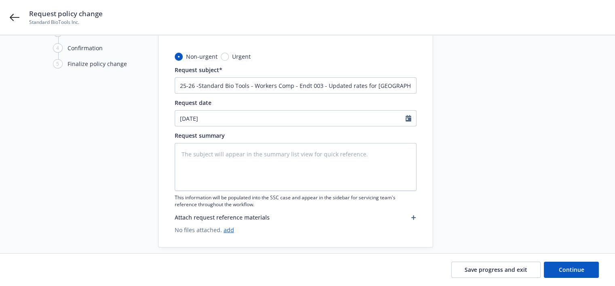
scroll to position [66, 0]
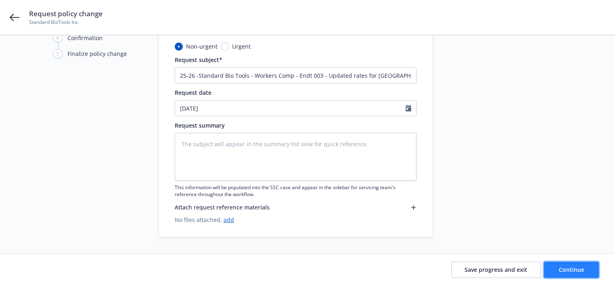
click at [558, 269] on button "Continue" at bounding box center [571, 269] width 55 height 16
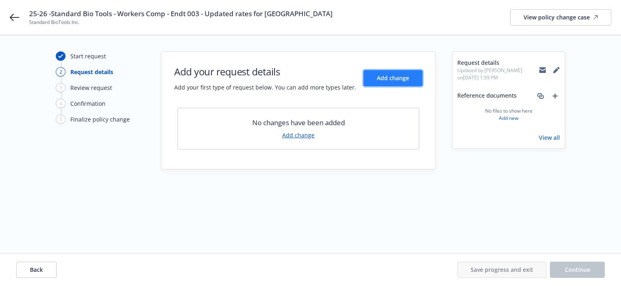
click at [377, 76] on span "Add change" at bounding box center [393, 78] width 32 height 8
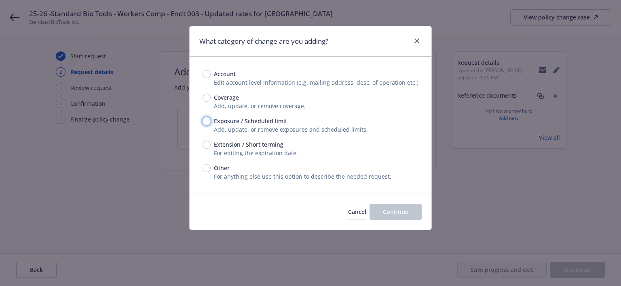
click at [206, 124] on input "Exposure / Scheduled limit" at bounding box center [207, 121] width 8 height 8
click at [388, 206] on button "Continue" at bounding box center [396, 211] width 52 height 16
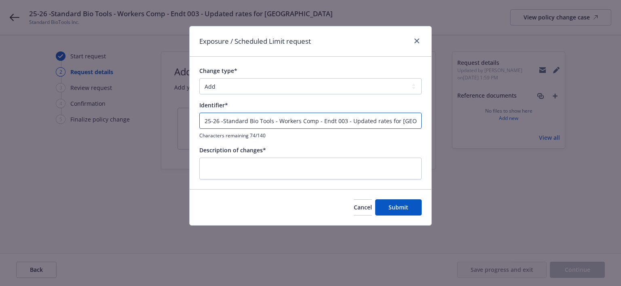
drag, startPoint x: 286, startPoint y: 124, endPoint x: 196, endPoint y: 123, distance: 90.6
click at [196, 123] on div "Change type* Add Audit Change Remove Identifier* 25-26 -Standard Bio Tools - Wo…" at bounding box center [311, 123] width 242 height 132
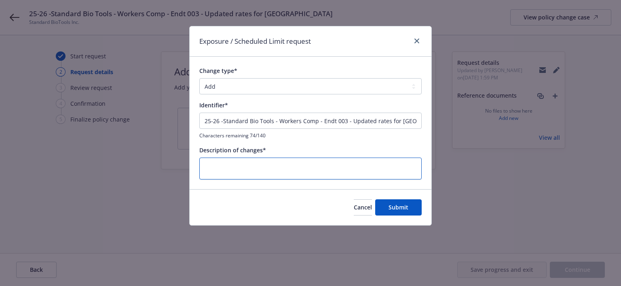
click at [223, 164] on textarea at bounding box center [310, 168] width 222 height 22
paste textarea "25-26 -Standard Bio Tools - Workers Comp - Endt 003 - Updated rates for NY"
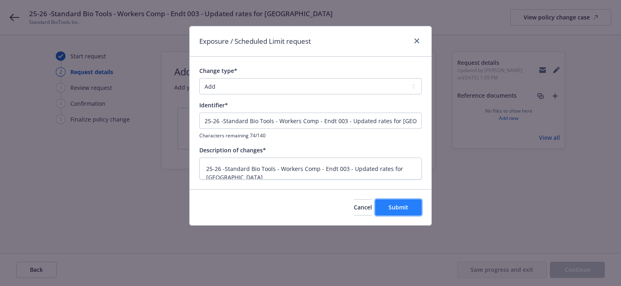
click at [401, 204] on span "Submit" at bounding box center [399, 207] width 20 height 8
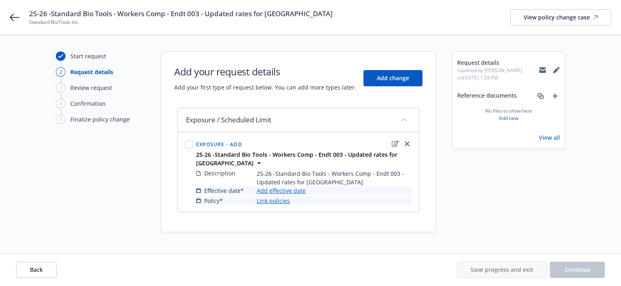
click at [279, 186] on link "Add effective date" at bounding box center [281, 190] width 49 height 8
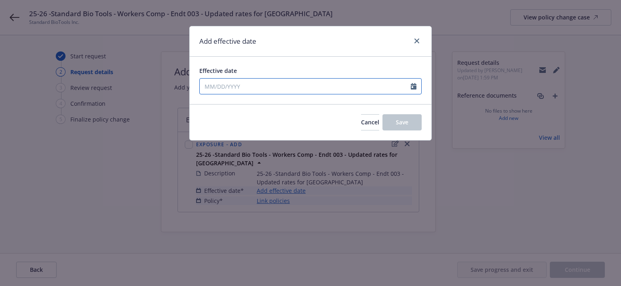
click at [212, 84] on input "Effective date" at bounding box center [305, 85] width 211 height 15
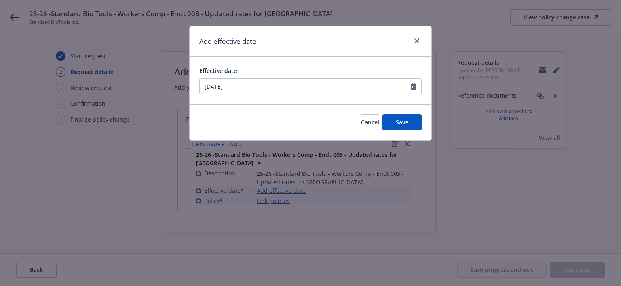
click at [269, 70] on div "Effective date" at bounding box center [310, 70] width 222 height 8
click at [398, 120] on span "Save" at bounding box center [402, 122] width 13 height 8
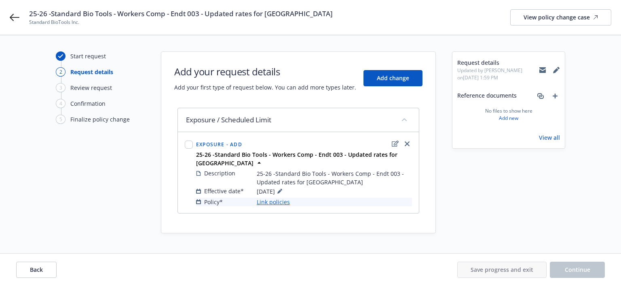
click at [273, 197] on link "Link policies" at bounding box center [273, 201] width 33 height 8
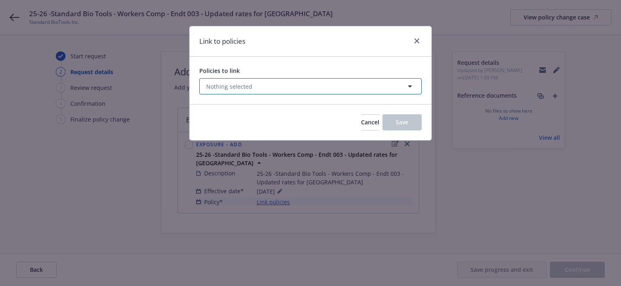
click at [241, 85] on span "Nothing selected" at bounding box center [229, 86] width 46 height 8
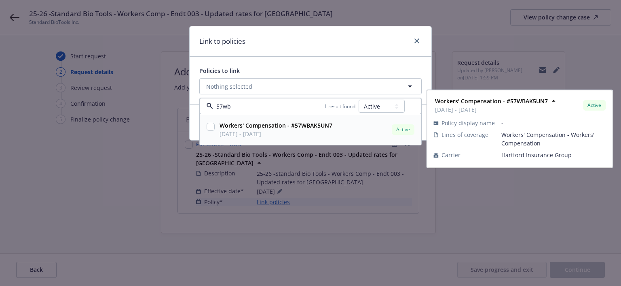
click at [260, 130] on span "06/01/2025 - 06/01/2026" at bounding box center [276, 133] width 113 height 8
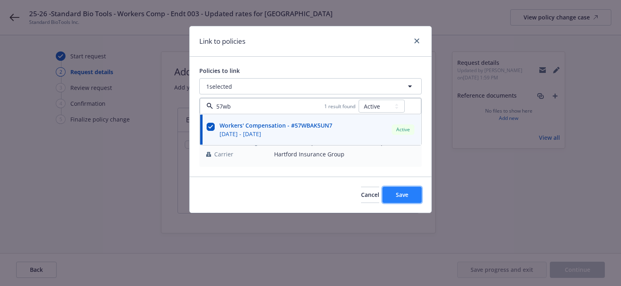
click at [407, 199] on button "Save" at bounding box center [402, 194] width 39 height 16
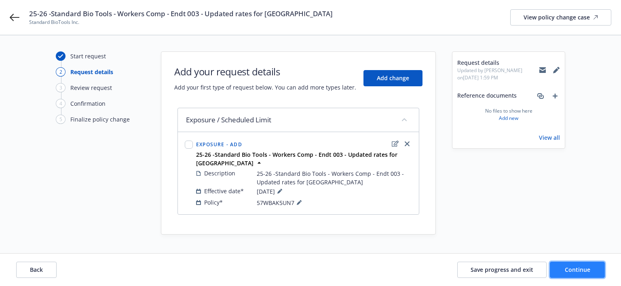
click at [579, 268] on span "Continue" at bounding box center [577, 269] width 25 height 8
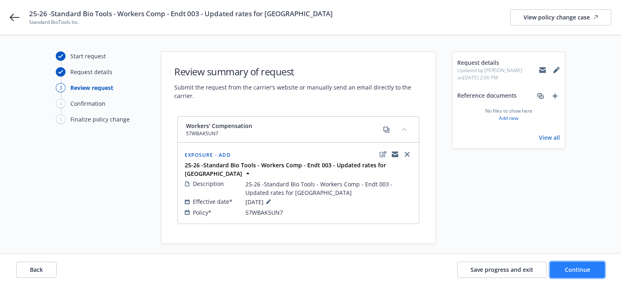
click at [585, 268] on span "Continue" at bounding box center [577, 269] width 25 height 8
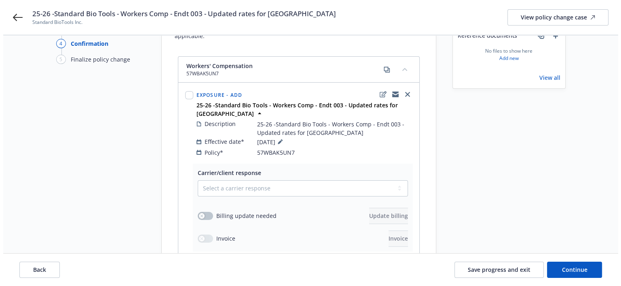
scroll to position [121, 0]
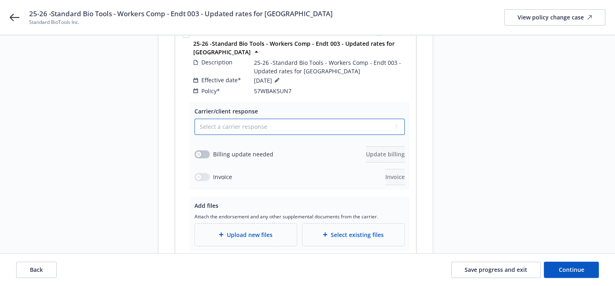
click at [212, 119] on select "Select a carrier response Accepted Accepted with revision No endorsement needed…" at bounding box center [300, 127] width 210 height 16
click at [195, 119] on select "Select a carrier response Accepted Accepted with revision No endorsement needed…" at bounding box center [300, 127] width 210 height 16
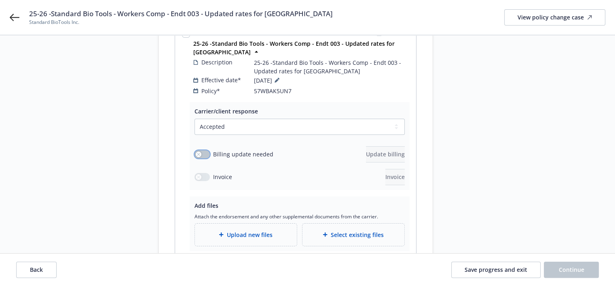
click at [201, 150] on button "button" at bounding box center [202, 154] width 15 height 8
click at [366, 150] on span "Update billing" at bounding box center [385, 154] width 39 height 8
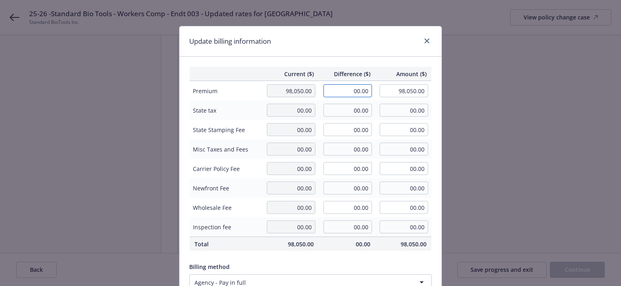
drag, startPoint x: 346, startPoint y: 89, endPoint x: 375, endPoint y: 89, distance: 28.7
click at [375, 89] on tr "Premium 98,050.00 00.00 98,050.00" at bounding box center [311, 91] width 242 height 20
click at [375, 98] on td "98,168.00" at bounding box center [403, 91] width 57 height 20
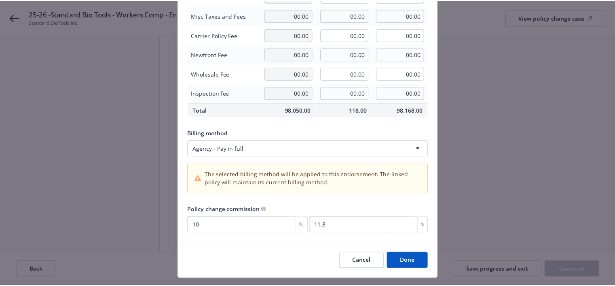
scroll to position [152, 0]
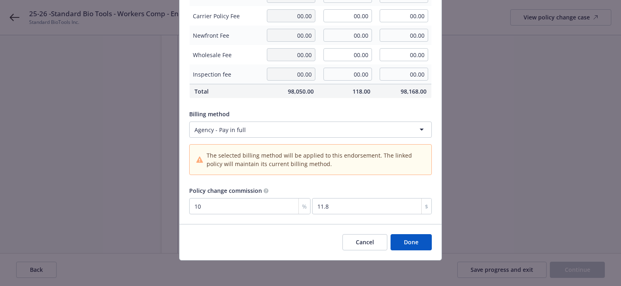
click at [406, 236] on button "Done" at bounding box center [411, 242] width 41 height 16
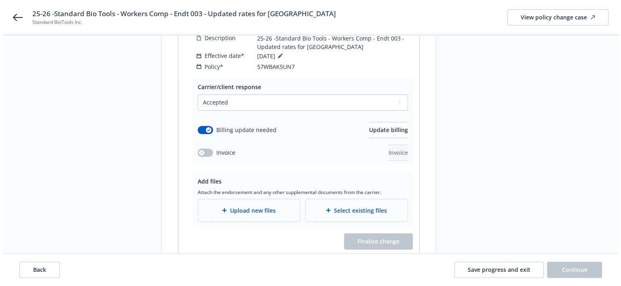
scroll to position [167, 0]
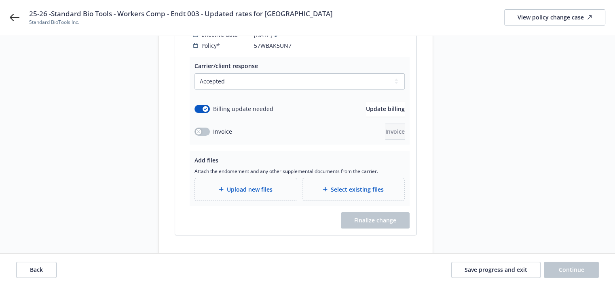
click at [241, 178] on div "Upload new files" at bounding box center [246, 189] width 102 height 22
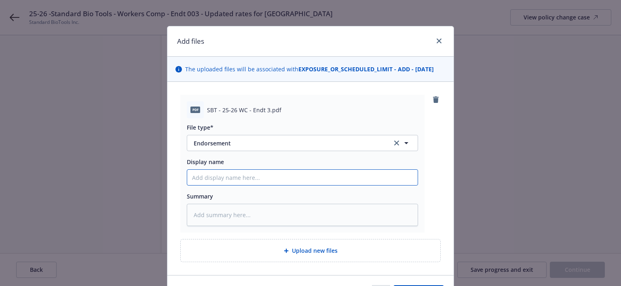
click at [198, 178] on input "Display name" at bounding box center [302, 176] width 231 height 15
paste input "25-26 -Standard Bio Tools - Workers Comp - Endt 003 - Updated rates for NY"
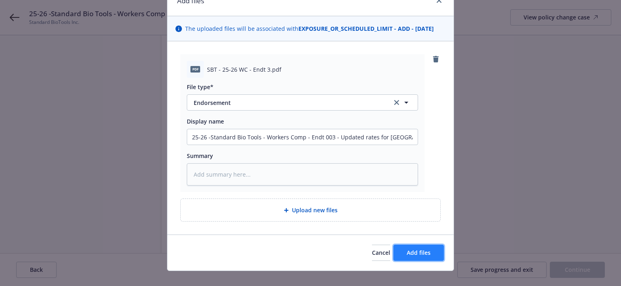
click at [428, 248] on span "Add files" at bounding box center [419, 252] width 24 height 8
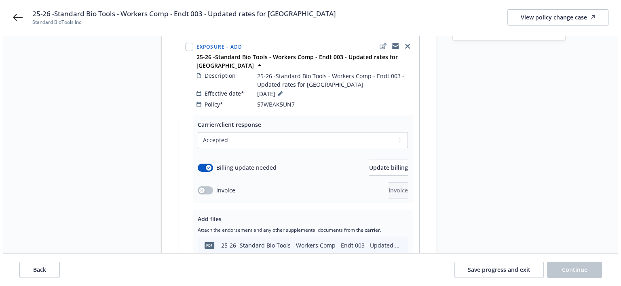
scroll to position [121, 0]
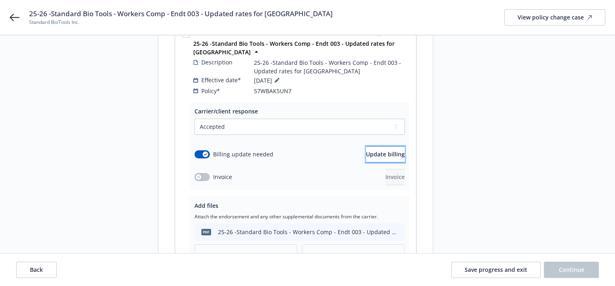
click at [366, 150] on span "Update billing" at bounding box center [385, 154] width 39 height 8
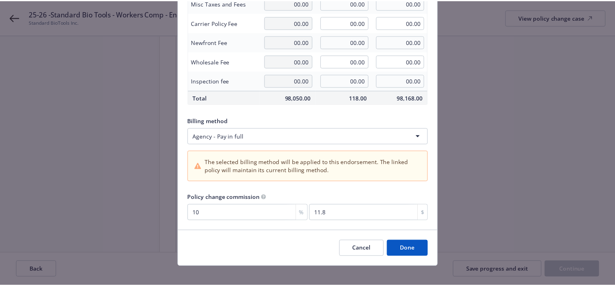
scroll to position [152, 0]
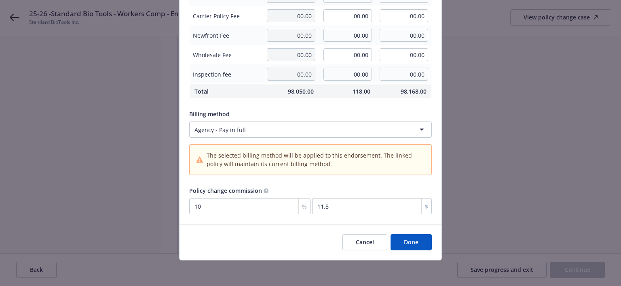
click at [404, 242] on button "Done" at bounding box center [411, 242] width 41 height 16
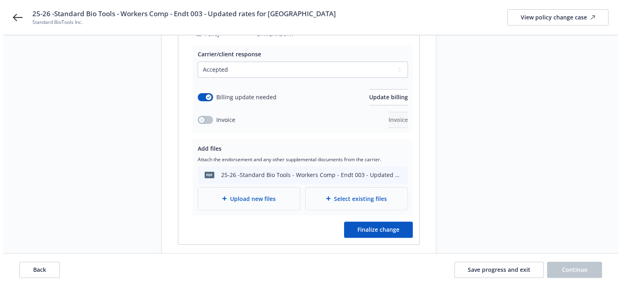
scroll to position [188, 0]
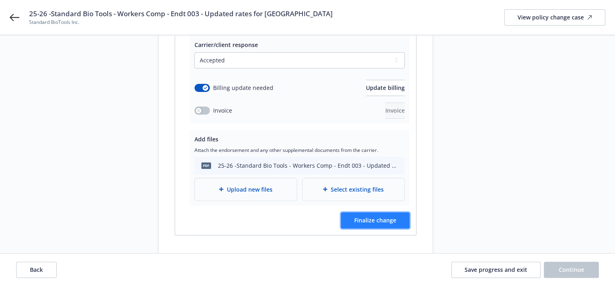
click at [364, 216] on span "Finalize change" at bounding box center [375, 220] width 42 height 8
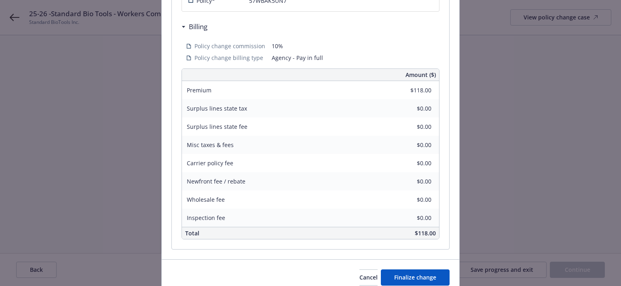
scroll to position [269, 0]
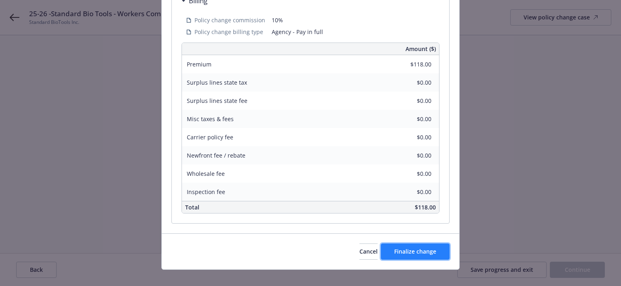
click at [413, 247] on span "Finalize change" at bounding box center [415, 251] width 42 height 8
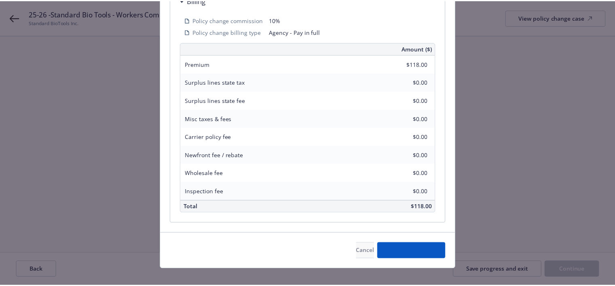
scroll to position [188, 0]
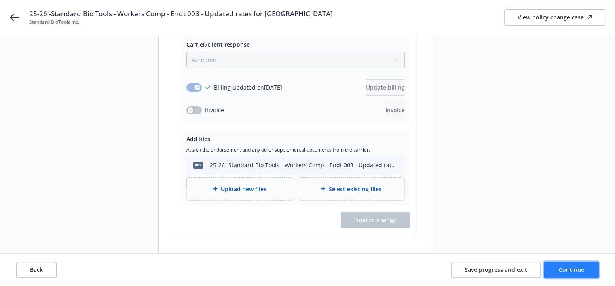
click at [574, 263] on button "Continue" at bounding box center [571, 269] width 55 height 16
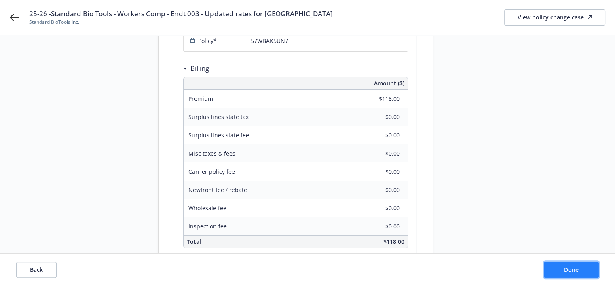
click at [570, 268] on span "Done" at bounding box center [571, 269] width 15 height 8
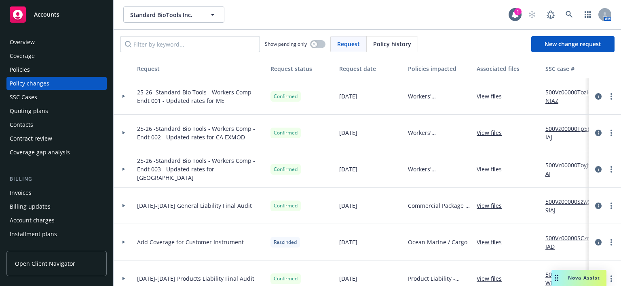
click at [43, 193] on div "Invoices" at bounding box center [57, 192] width 94 height 13
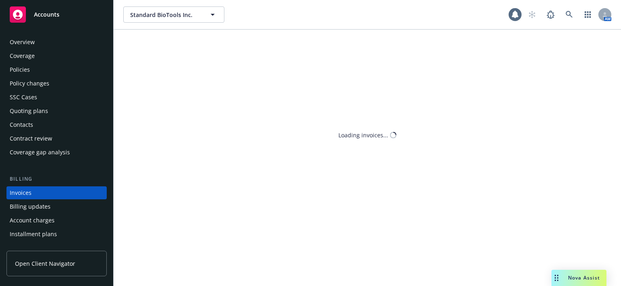
scroll to position [37, 0]
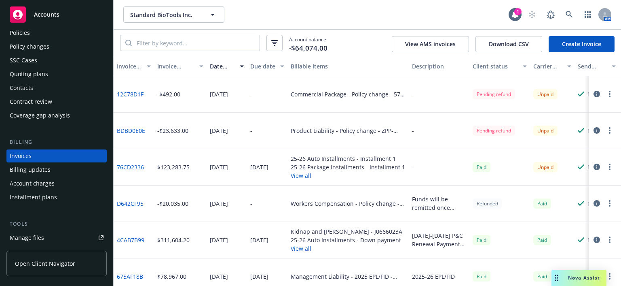
click at [574, 43] on link "Create Invoice" at bounding box center [582, 44] width 66 height 16
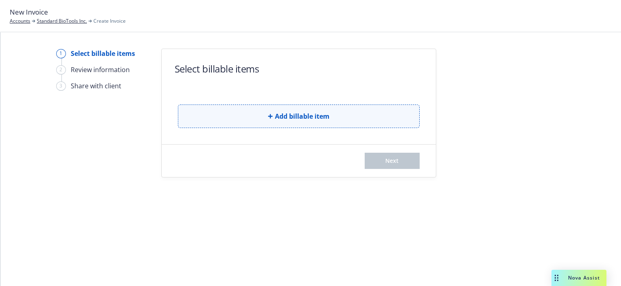
click at [312, 119] on span "Add billable item" at bounding box center [302, 116] width 55 height 10
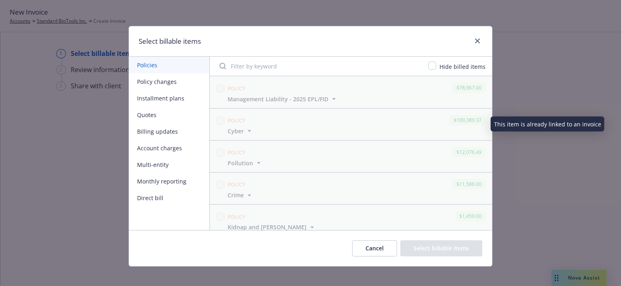
click at [152, 85] on button "Policy changes" at bounding box center [169, 81] width 80 height 17
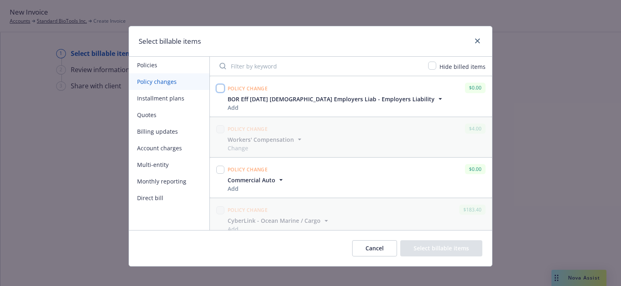
click at [217, 89] on input "checkbox" at bounding box center [220, 88] width 8 height 8
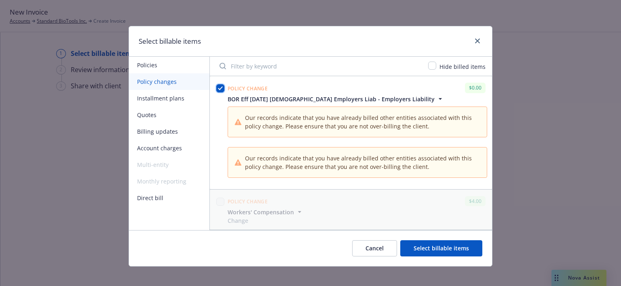
click at [217, 89] on input "checkbox" at bounding box center [220, 88] width 8 height 8
checkbox input "false"
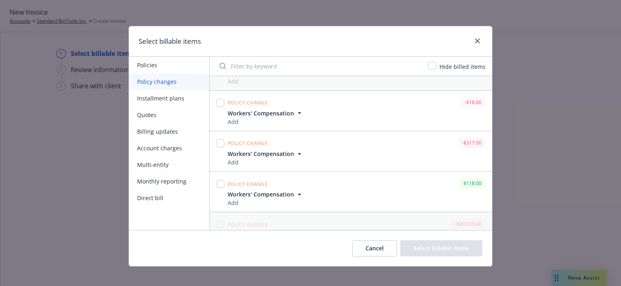
scroll to position [1537, 0]
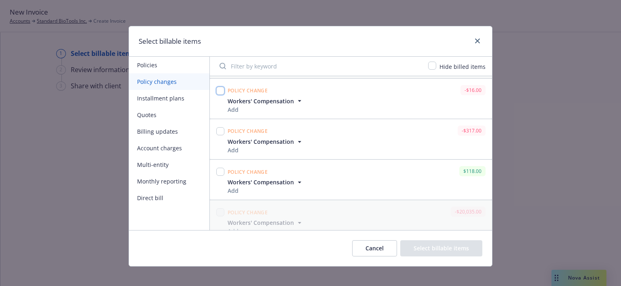
click at [217, 87] on input "checkbox" at bounding box center [220, 91] width 8 height 8
checkbox input "true"
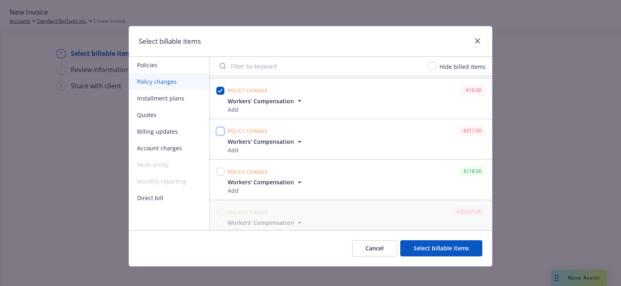
click at [216, 127] on input "checkbox" at bounding box center [220, 131] width 8 height 8
checkbox input "true"
click at [216, 167] on input "checkbox" at bounding box center [220, 171] width 8 height 8
checkbox input "true"
click at [452, 252] on button "Select billable items" at bounding box center [441, 248] width 82 height 16
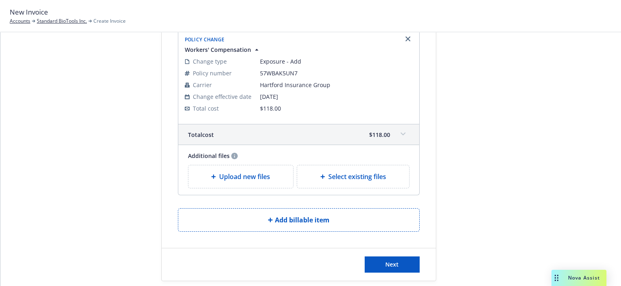
scroll to position [435, 0]
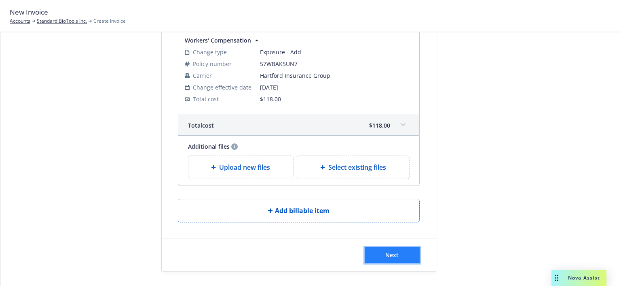
click at [397, 254] on button "Next" at bounding box center [392, 255] width 55 height 16
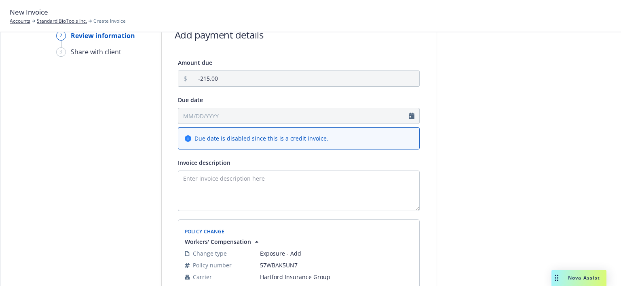
scroll to position [31, 0]
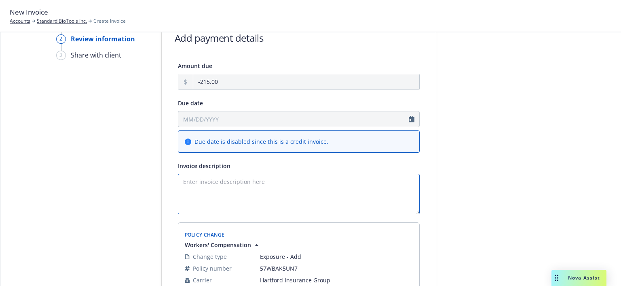
click at [194, 188] on textarea "Invoice description" at bounding box center [299, 194] width 242 height 40
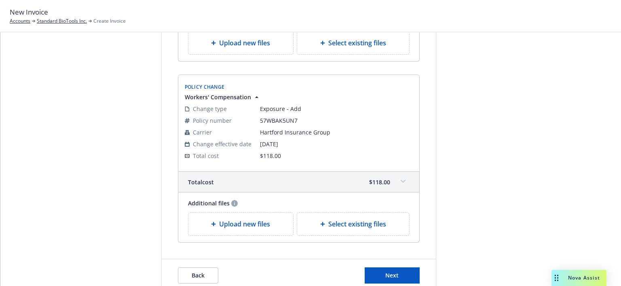
scroll to position [560, 0]
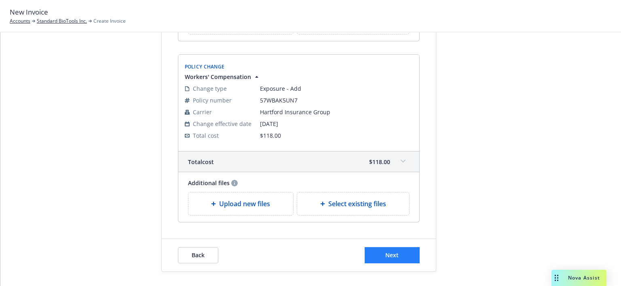
type textarea "Funds will be remitted once received by the carrier. Thank You."
click at [385, 258] on button "Next" at bounding box center [392, 255] width 55 height 16
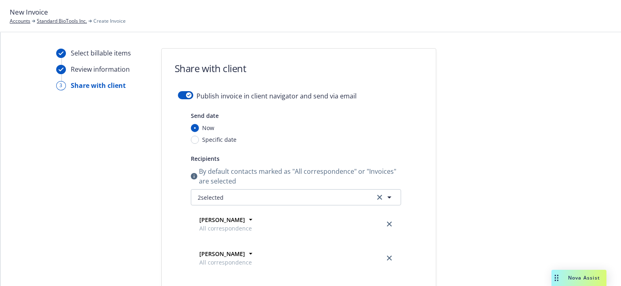
scroll to position [0, 0]
click at [187, 96] on icon "button" at bounding box center [188, 95] width 3 height 2
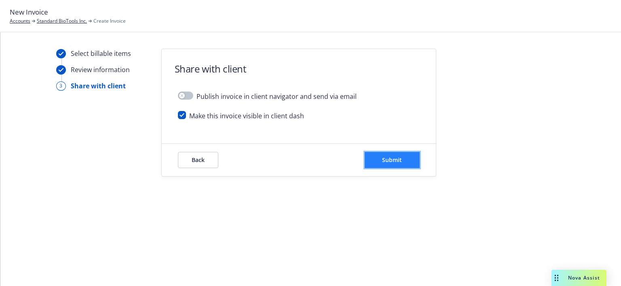
click at [393, 158] on span "Submit" at bounding box center [392, 160] width 20 height 8
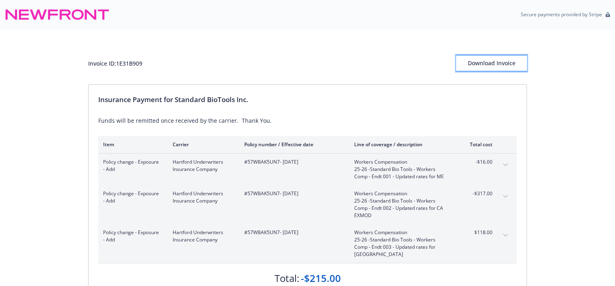
click at [477, 61] on div "Download Invoice" at bounding box center [491, 62] width 71 height 15
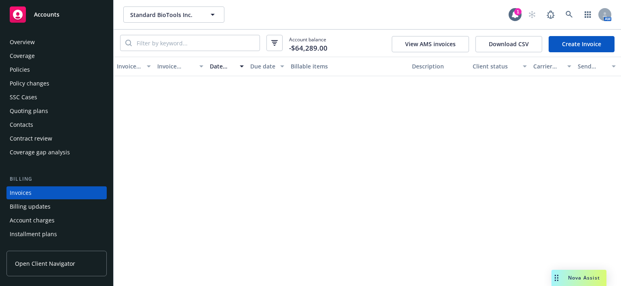
scroll to position [37, 0]
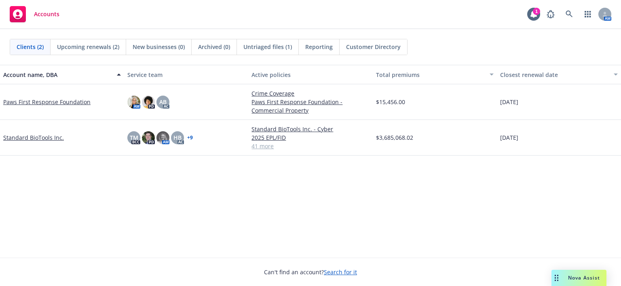
click at [35, 136] on link "Standard BioTools Inc." at bounding box center [33, 137] width 61 height 8
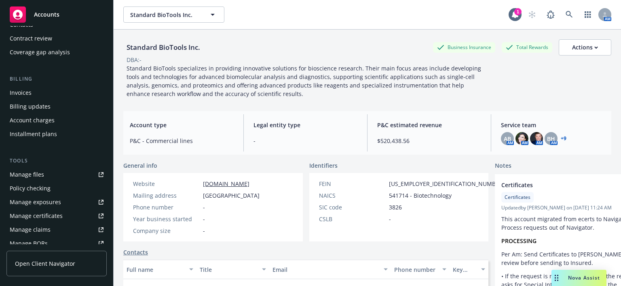
scroll to position [121, 0]
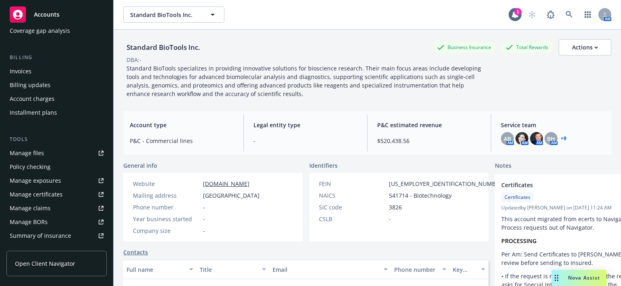
click at [48, 194] on div "Manage certificates" at bounding box center [36, 194] width 53 height 13
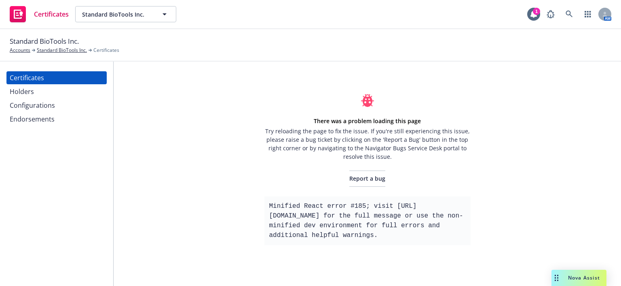
click at [48, 90] on div "Holders" at bounding box center [57, 91] width 94 height 13
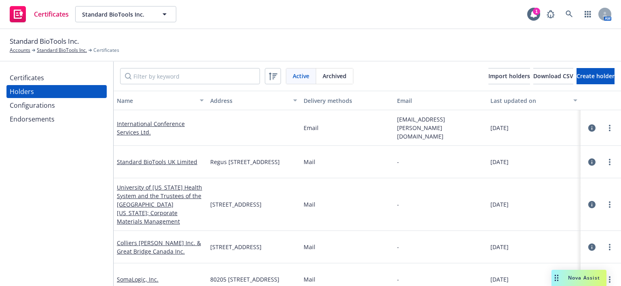
click at [39, 105] on div "Configurations" at bounding box center [32, 105] width 45 height 13
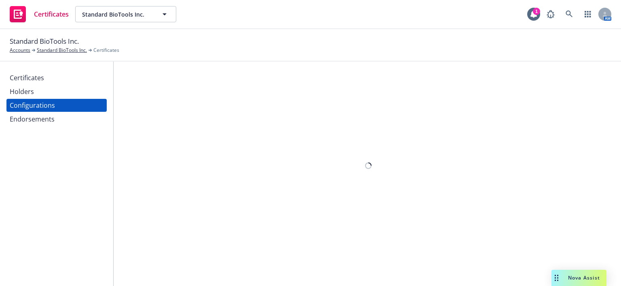
click at [34, 119] on div "Endorsements" at bounding box center [32, 118] width 45 height 13
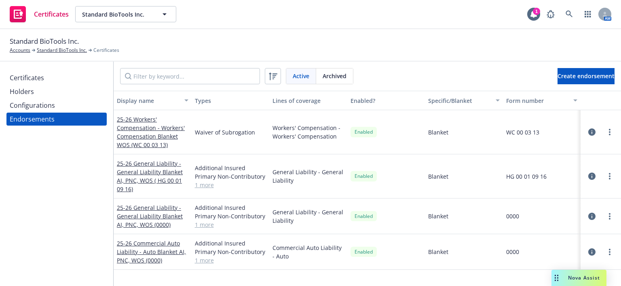
click at [30, 71] on div "Certificates" at bounding box center [27, 77] width 34 height 13
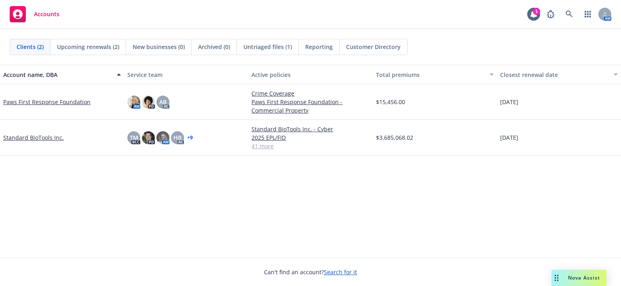
click at [51, 140] on link "Standard BioTools Inc." at bounding box center [33, 137] width 61 height 8
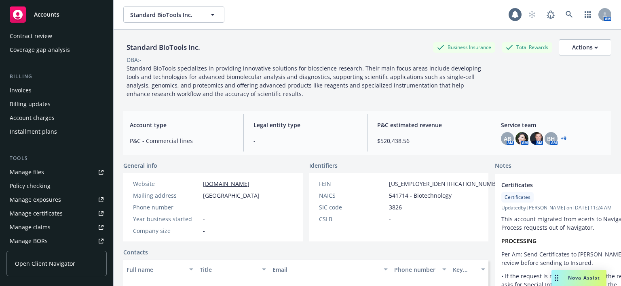
scroll to position [121, 0]
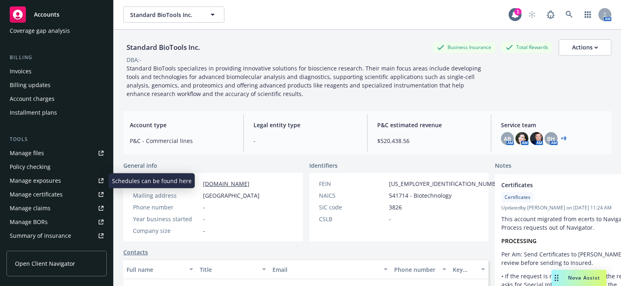
click at [47, 192] on div "Manage certificates" at bounding box center [36, 194] width 53 height 13
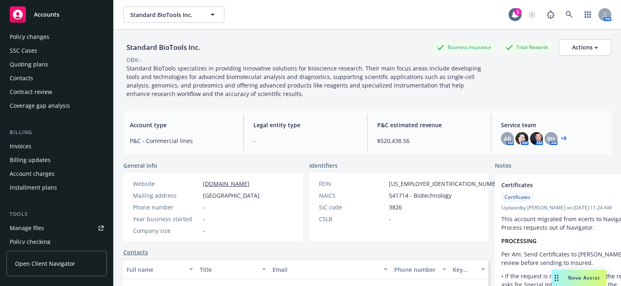
scroll to position [0, 0]
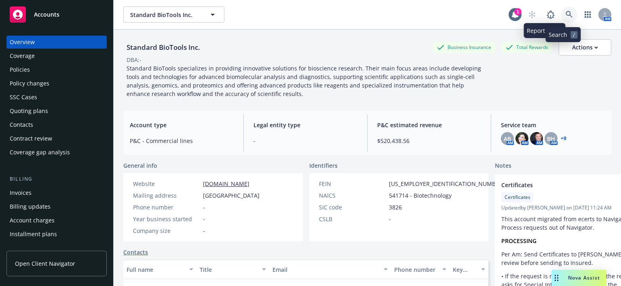
click at [566, 13] on icon at bounding box center [569, 14] width 7 height 7
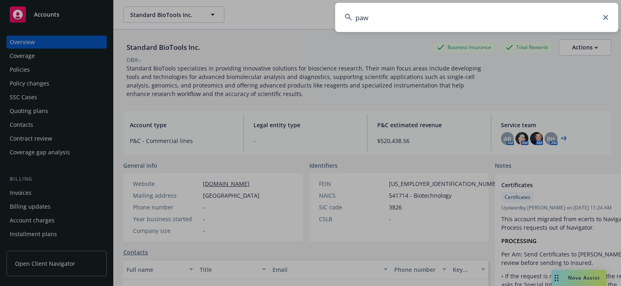
type input "paws"
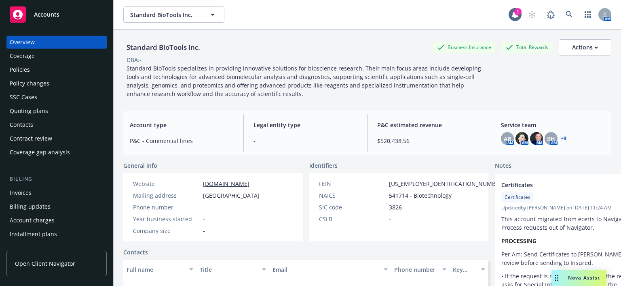
click at [16, 15] on rect at bounding box center [18, 14] width 16 height 16
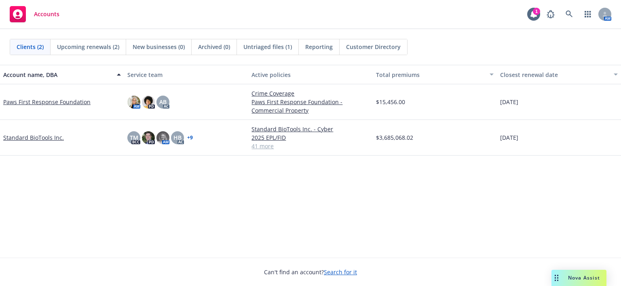
click at [14, 102] on link "Paws First Response Foundation" at bounding box center [46, 101] width 87 height 8
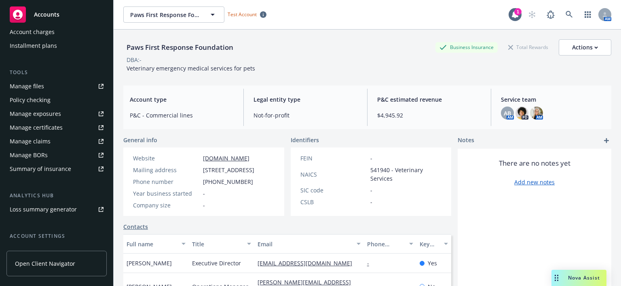
scroll to position [174, 0]
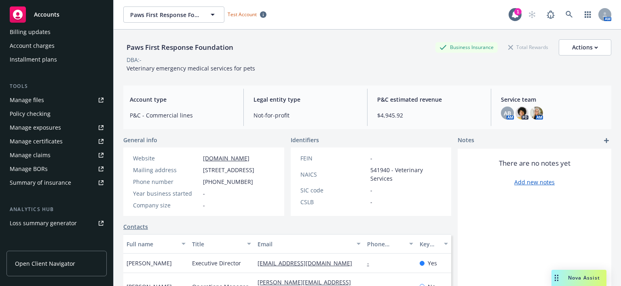
click at [42, 138] on div "Manage certificates" at bounding box center [36, 141] width 53 height 13
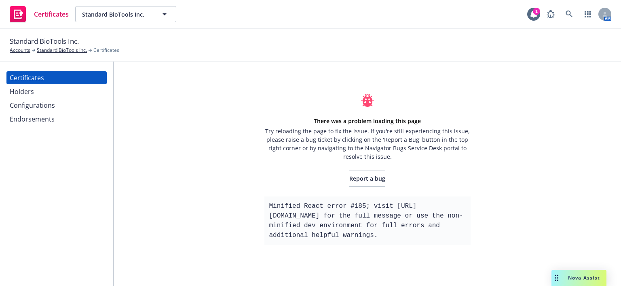
click at [47, 96] on div "Holders" at bounding box center [57, 91] width 94 height 13
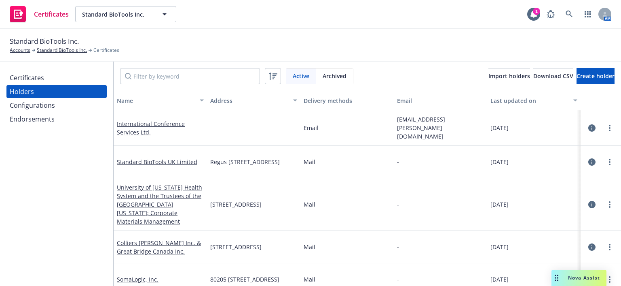
click at [47, 77] on div "Certificates" at bounding box center [57, 77] width 94 height 13
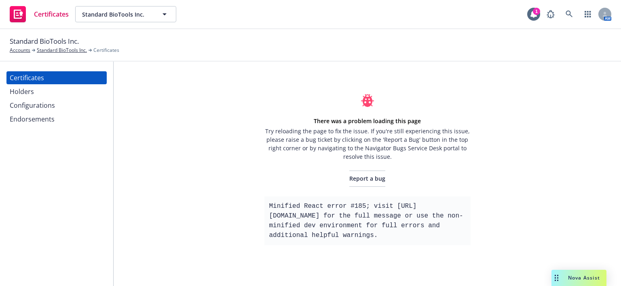
click at [160, 118] on div "There was a problem loading this page Try reloading the page to fix the issue. …" at bounding box center [368, 173] width 508 height 224
click at [133, 178] on div "There was a problem loading this page Try reloading the page to fix the issue. …" at bounding box center [368, 173] width 508 height 224
click at [31, 89] on div "Holders" at bounding box center [22, 91] width 24 height 13
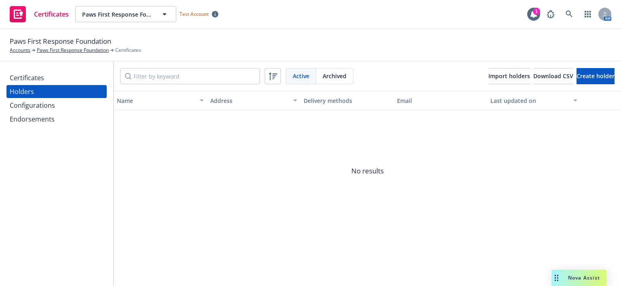
click at [34, 76] on div "Certificates" at bounding box center [27, 77] width 34 height 13
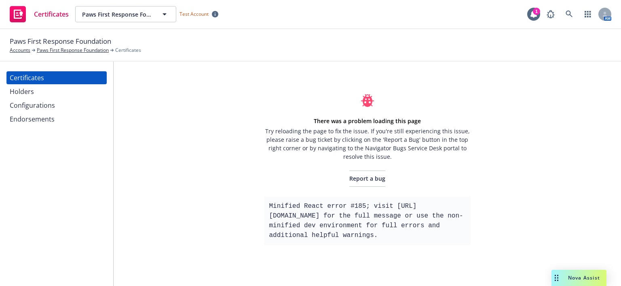
click at [30, 108] on div "Configurations" at bounding box center [32, 105] width 45 height 13
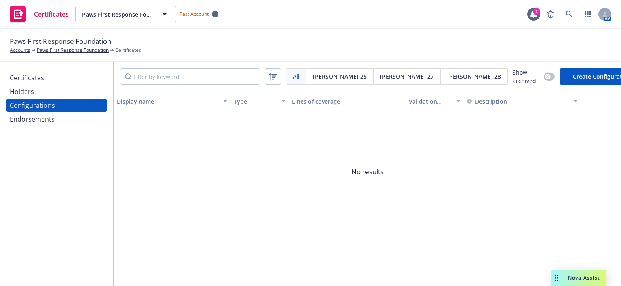
click at [31, 119] on div "Endorsements" at bounding box center [32, 118] width 45 height 13
